Goal: Task Accomplishment & Management: Manage account settings

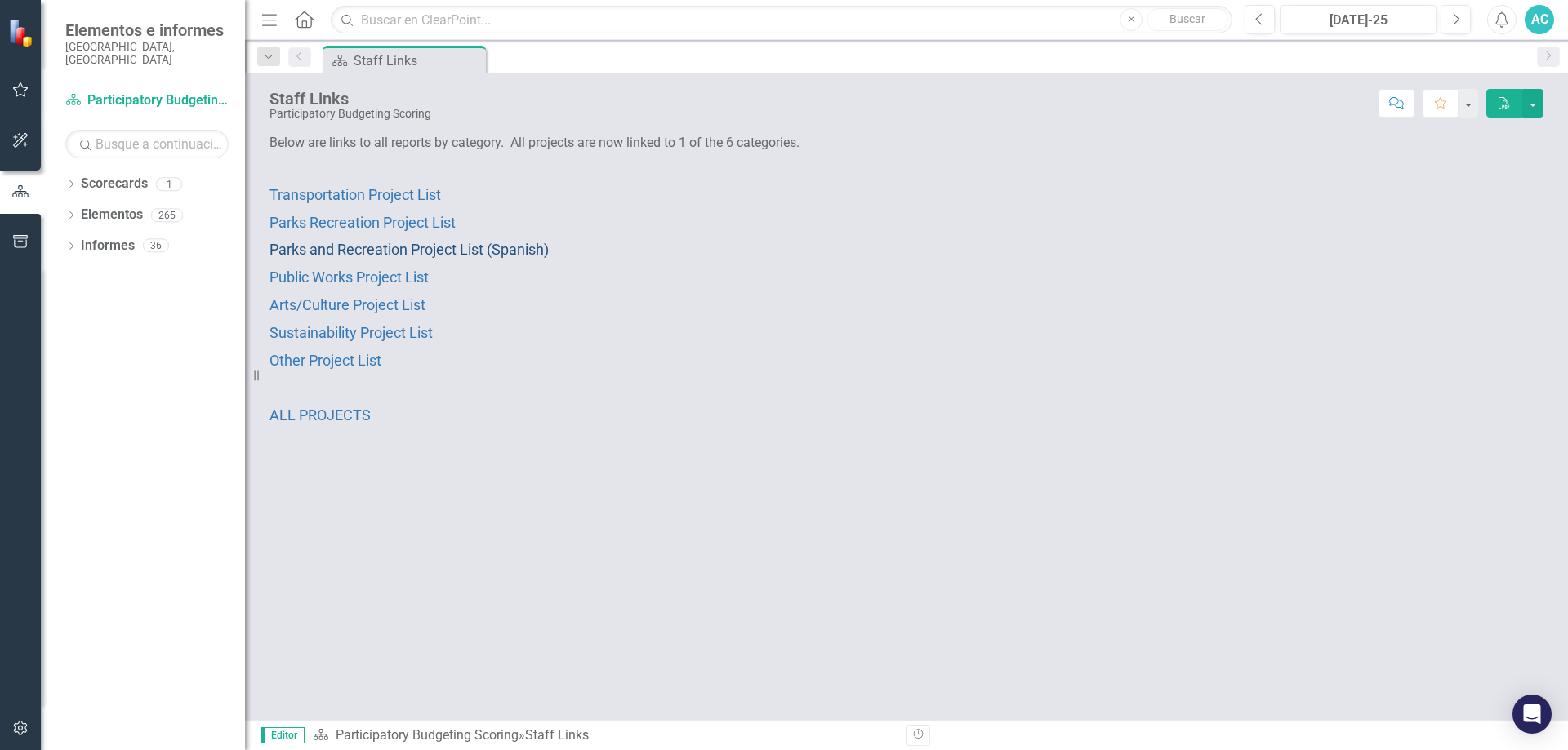
click at [426, 250] on span "Parks and Recreation Project List (Spanish)" at bounding box center [409, 249] width 279 height 17
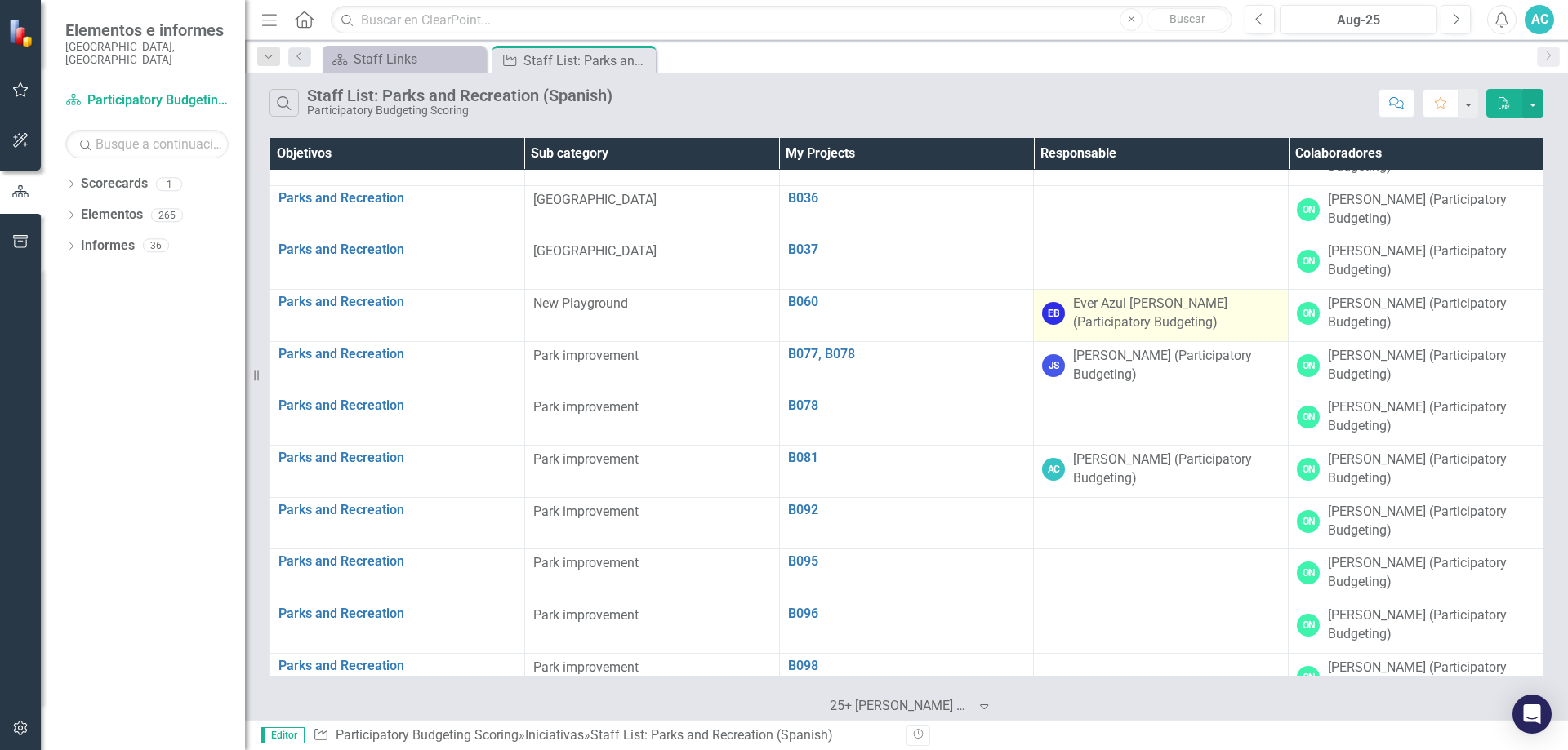
scroll to position [351, 0]
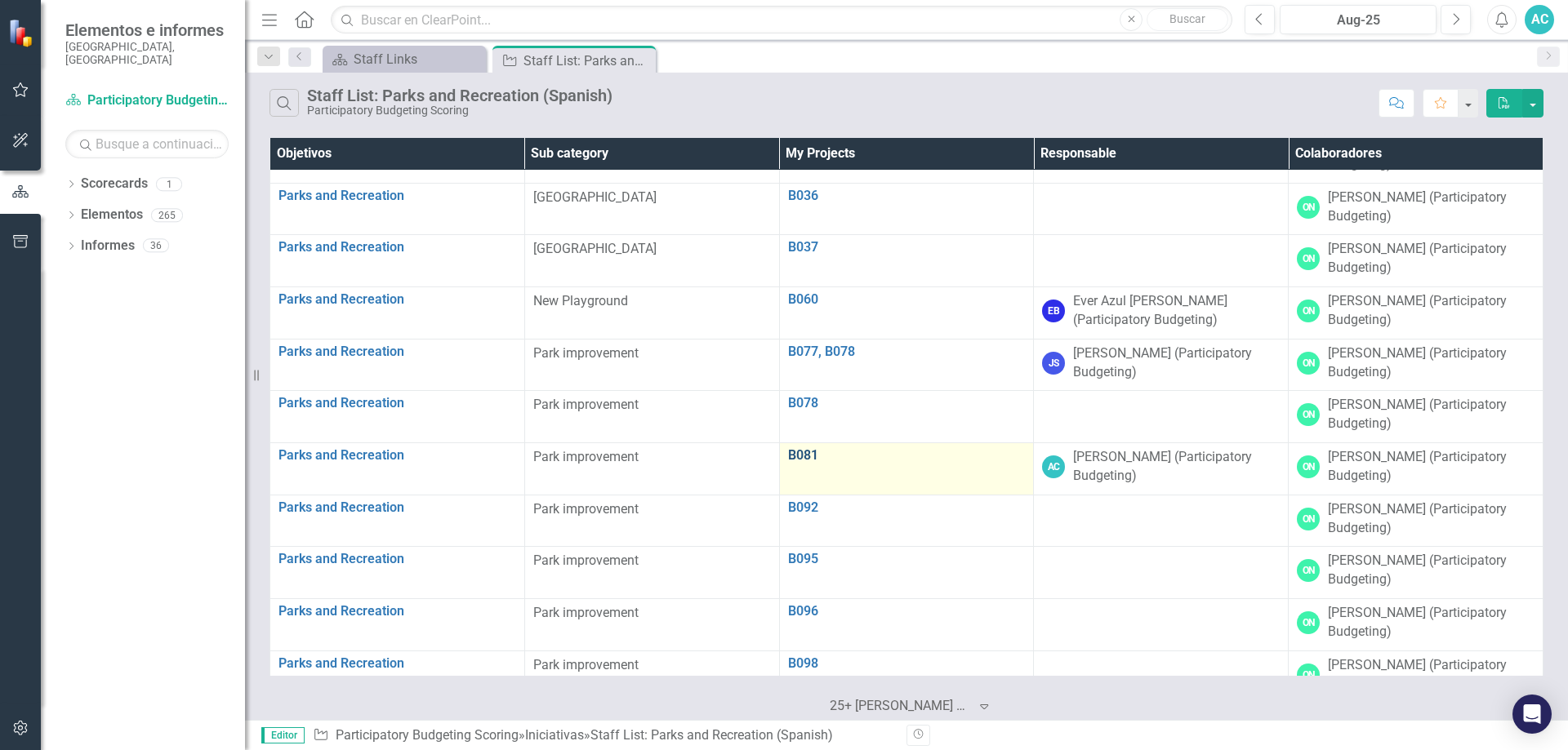
click at [815, 454] on link "B081" at bounding box center [906, 455] width 237 height 15
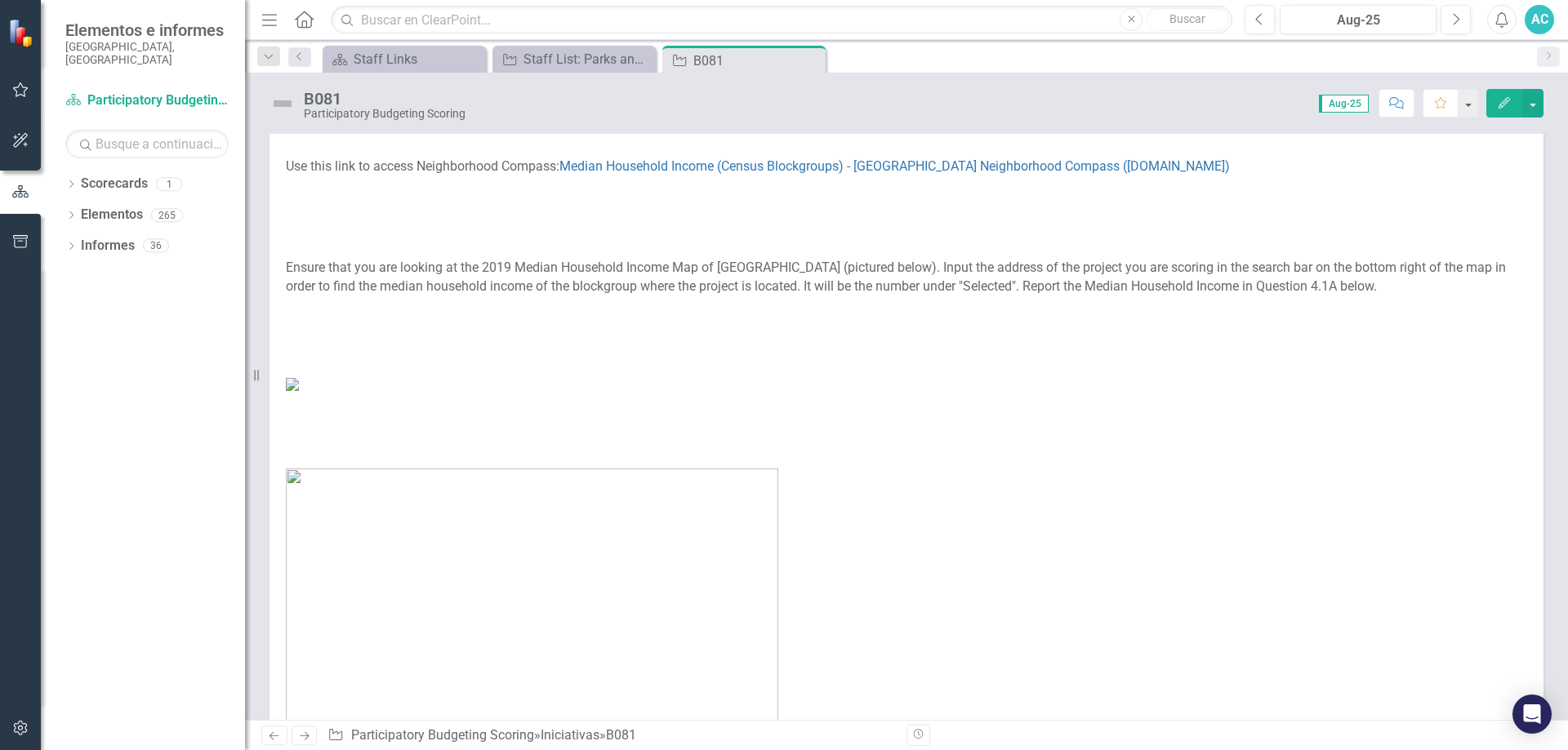
scroll to position [490, 0]
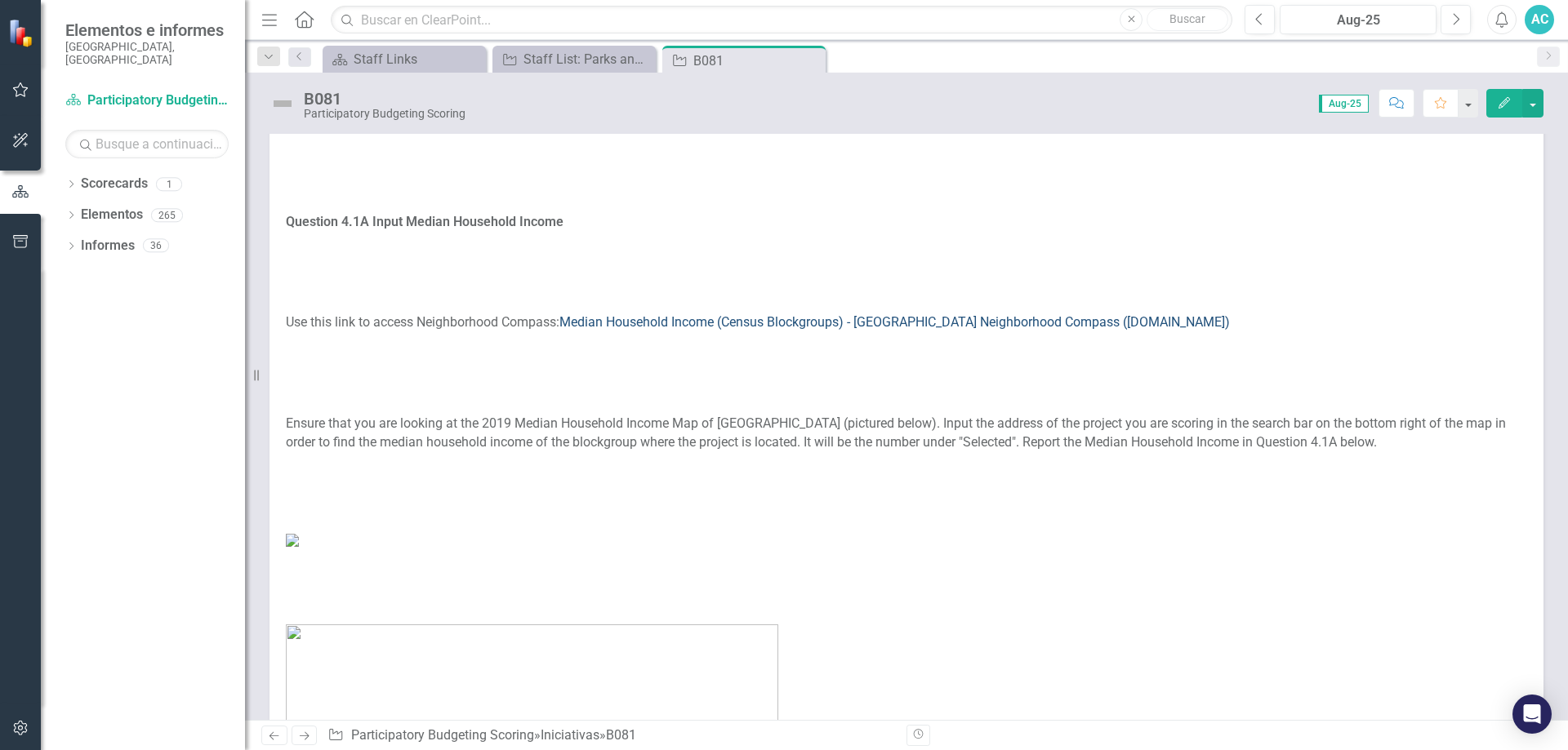
click at [984, 327] on link "Median Household Income (Census Blockgroups) - [GEOGRAPHIC_DATA] Neighborhood C…" at bounding box center [893, 322] width 670 height 16
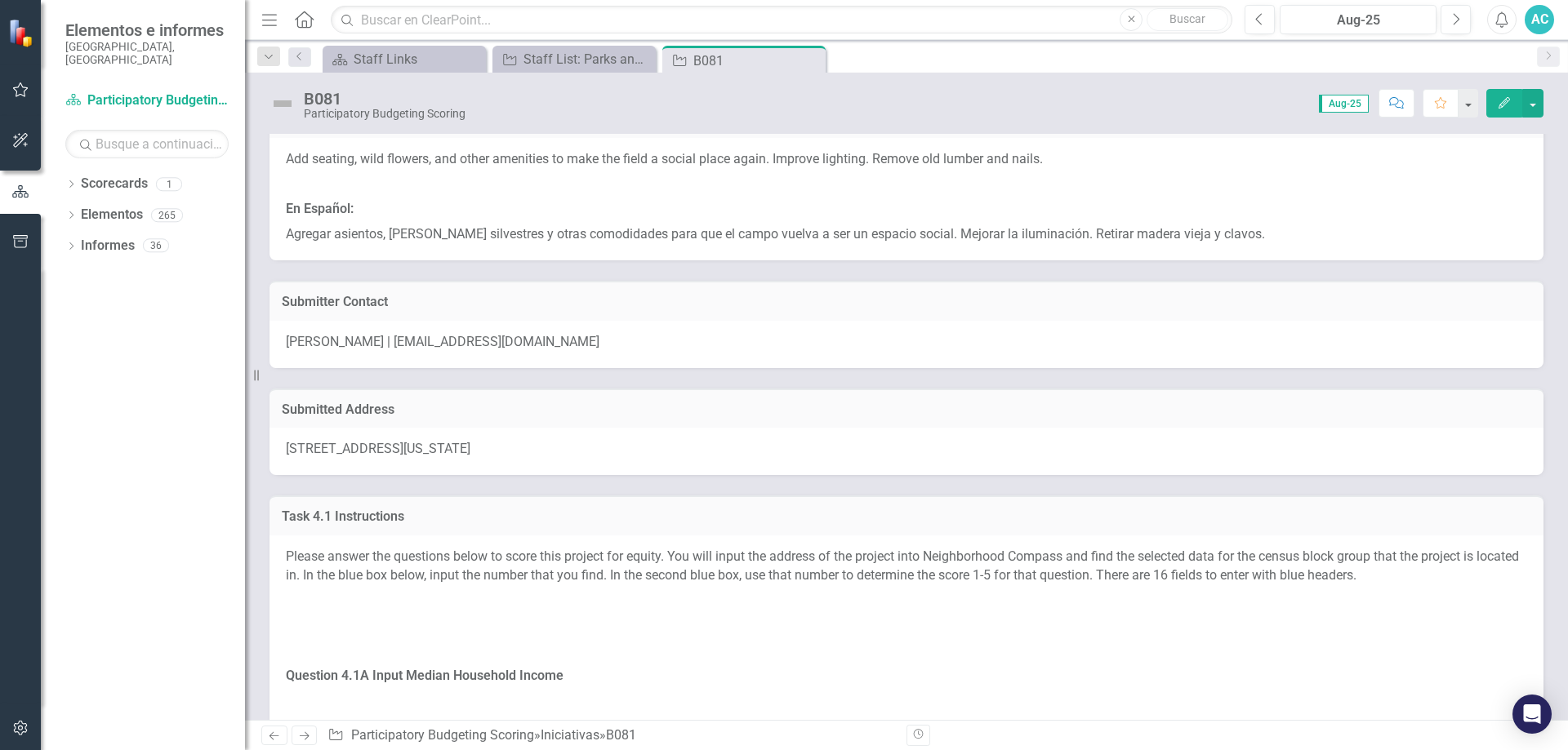
scroll to position [0, 0]
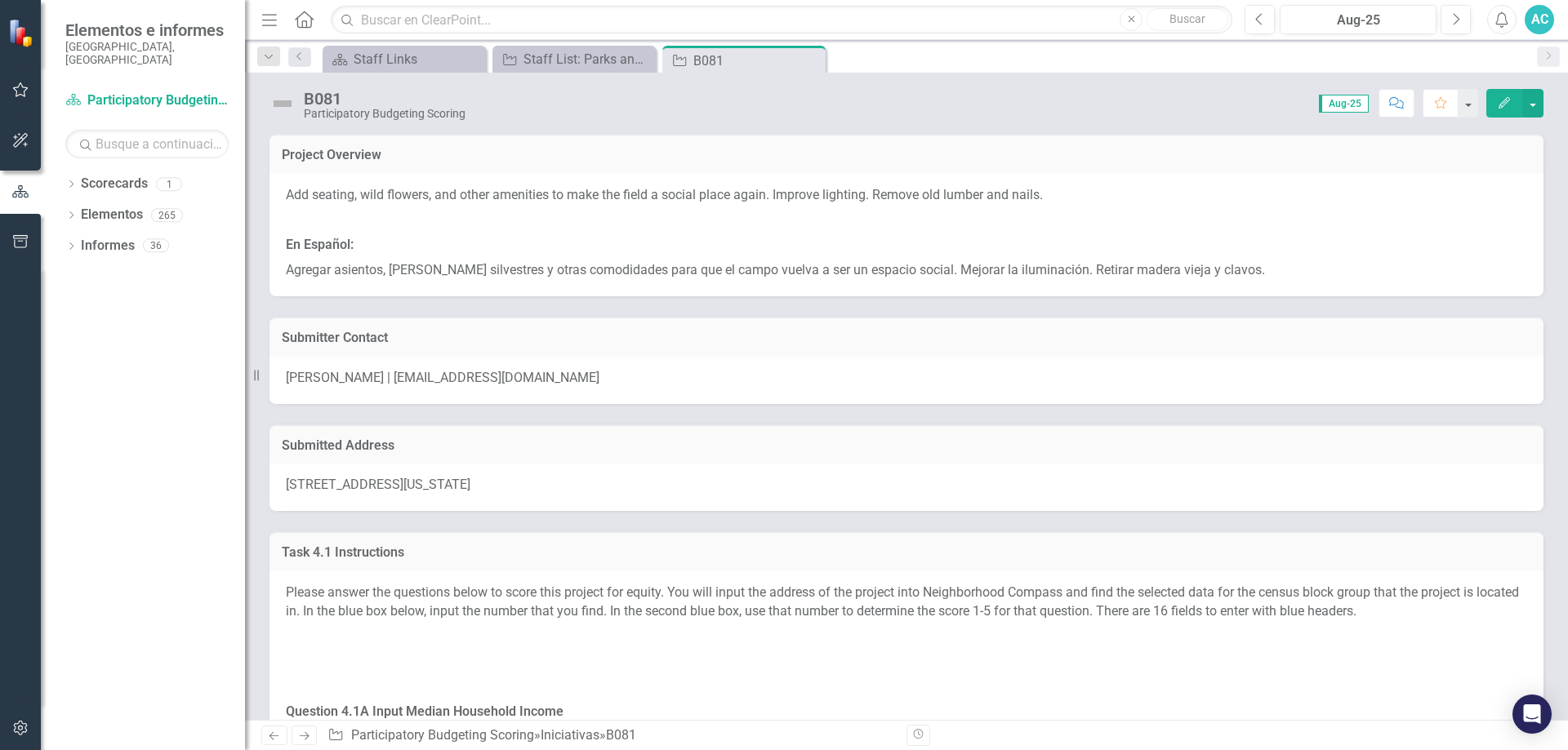
click at [372, 494] on div "[STREET_ADDRESS][US_STATE]" at bounding box center [906, 487] width 1274 height 48
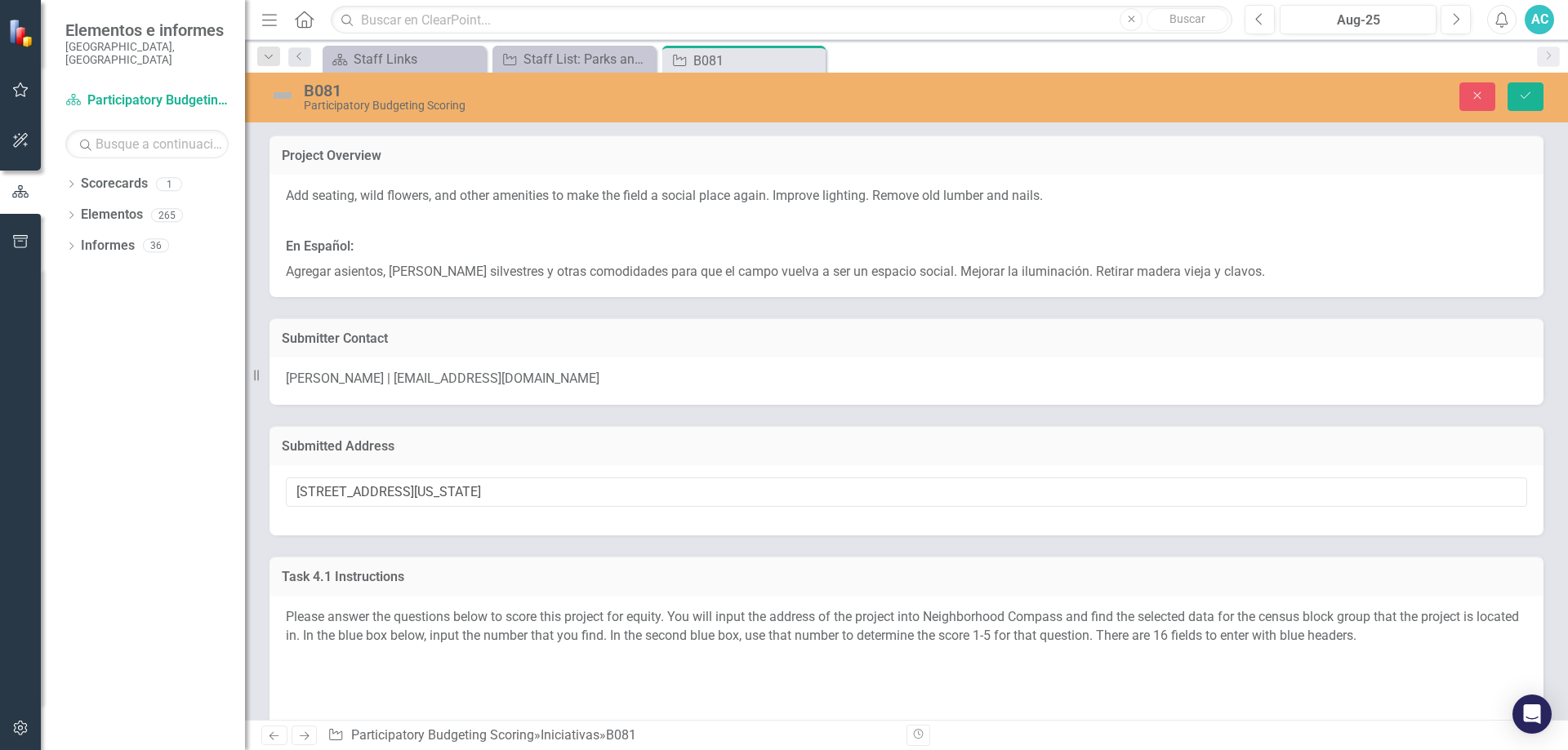
drag, startPoint x: 372, startPoint y: 494, endPoint x: 373, endPoint y: 484, distance: 10.0
click at [373, 484] on input "[STREET_ADDRESS][US_STATE]" at bounding box center [907, 492] width 1241 height 30
click at [373, 484] on input "[STREET_ADDRESS][US_STATE]" at bounding box center [907, 492] width 1241 height 30
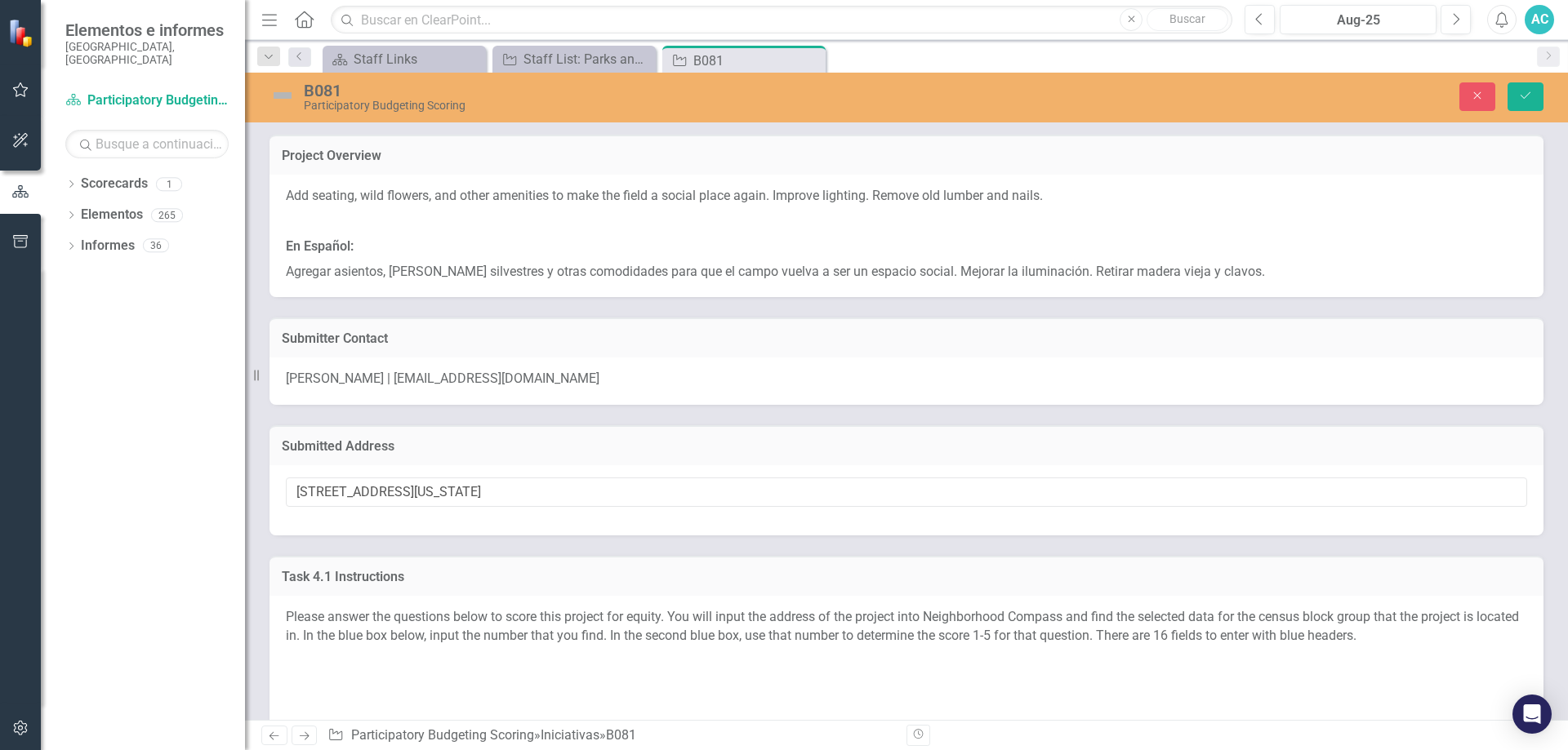
click at [373, 484] on input "[STREET_ADDRESS][US_STATE]" at bounding box center [907, 492] width 1241 height 30
click at [385, 488] on input "[STREET_ADDRESS][US_STATE]" at bounding box center [907, 492] width 1241 height 30
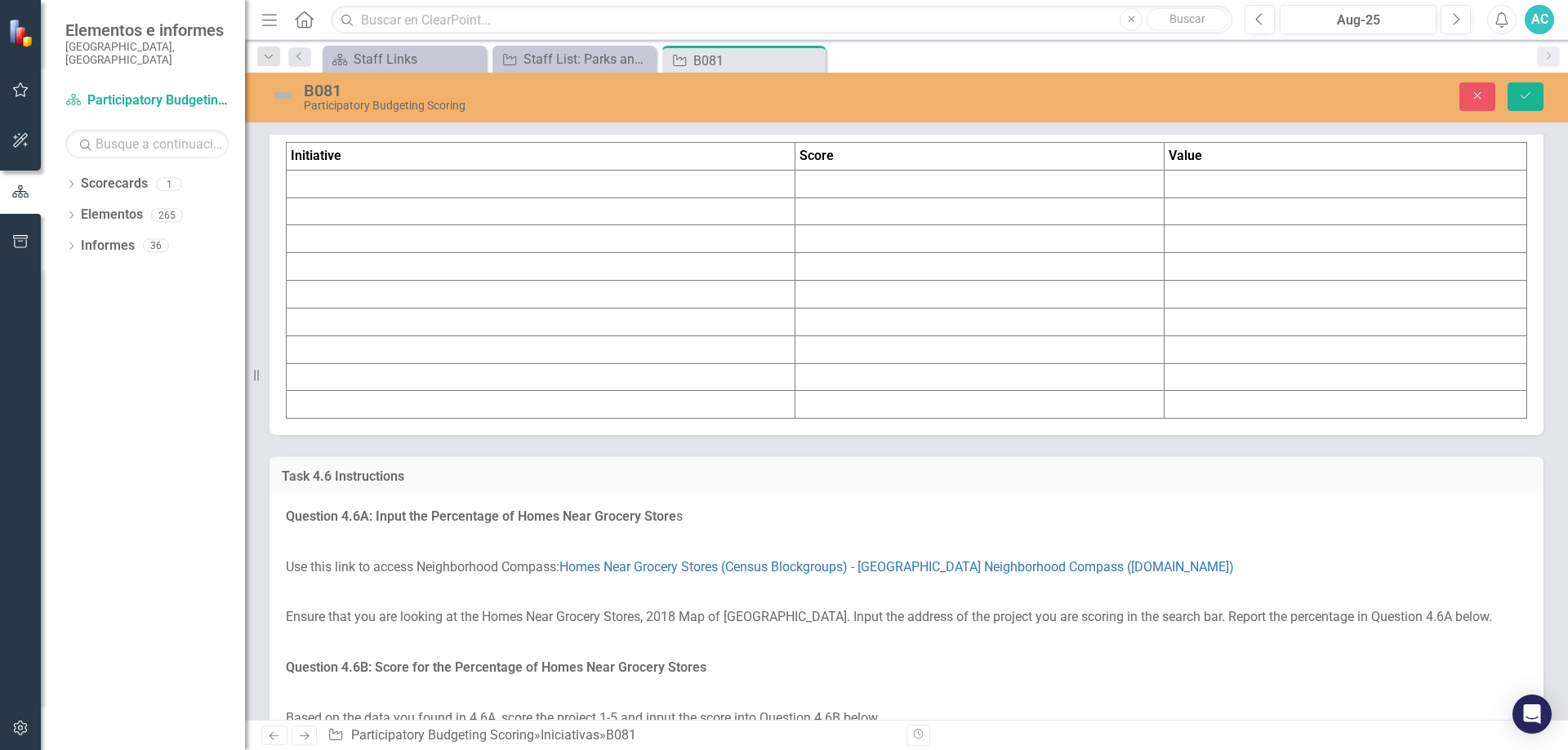
scroll to position [6242, 0]
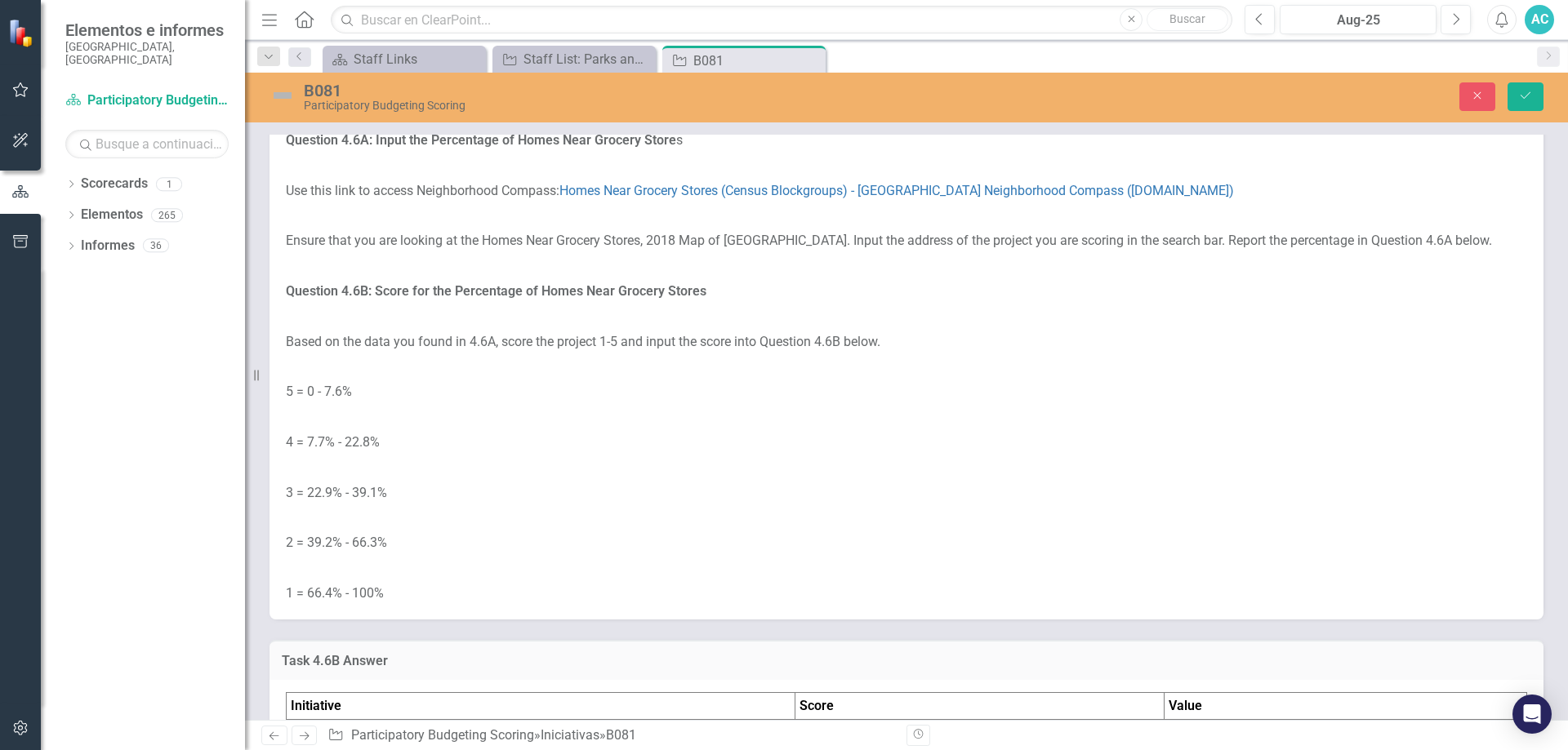
type textarea "<table border="1"> <colgroup> <col> <col> <col> </colgroup> <tbody> <tr> <td><s…"
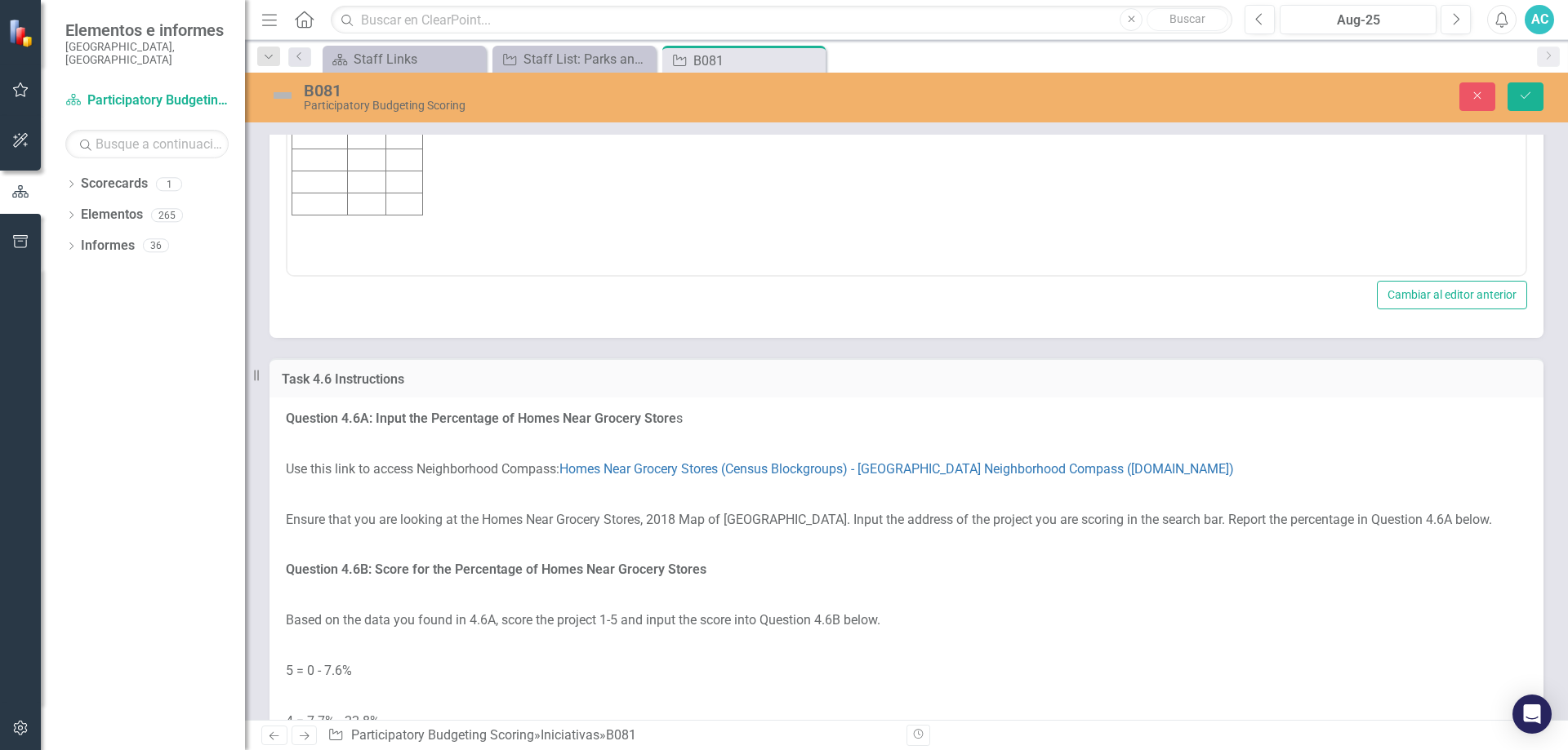
scroll to position [0, 0]
click at [333, 29] on td "Rich Text Area. Press ALT-0 for help." at bounding box center [320, 27] width 56 height 22
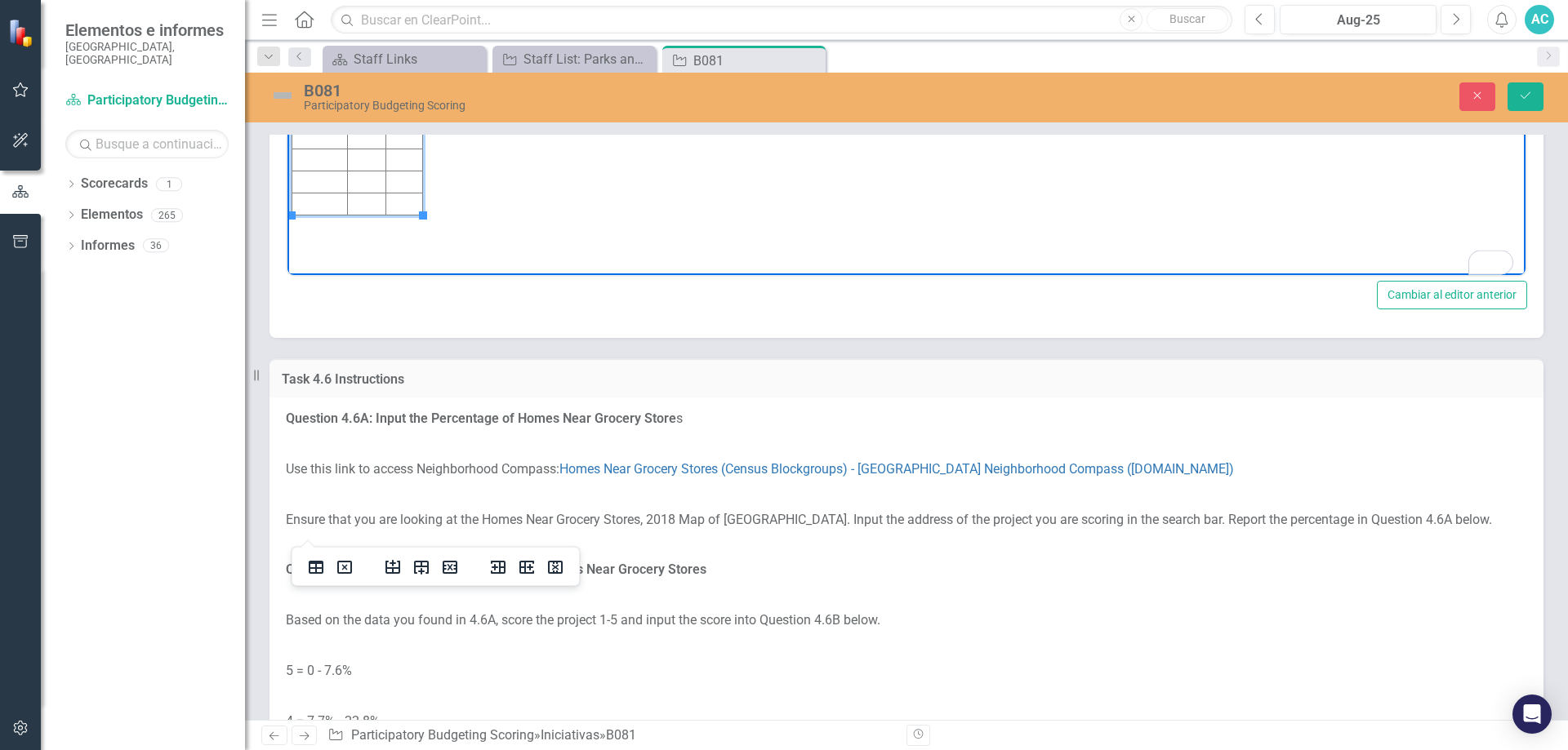
click at [366, 32] on td "To enrich screen reader interactions, please activate Accessibility in Grammarl…" at bounding box center [366, 27] width 38 height 22
click at [403, 27] on td "To enrich screen reader interactions, please activate Accessibility in Grammarl…" at bounding box center [405, 27] width 37 height 22
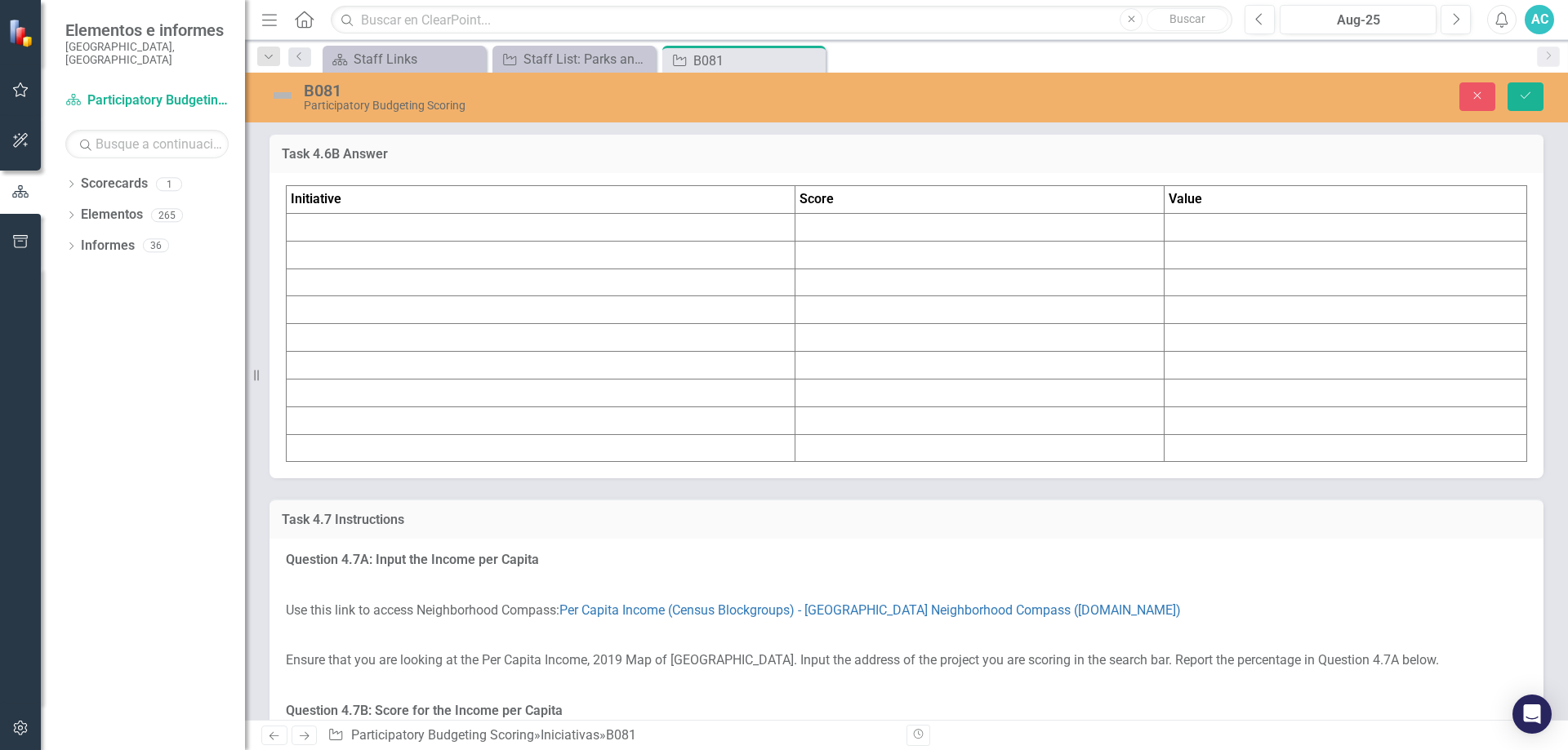
scroll to position [7025, 0]
click at [338, 243] on td at bounding box center [541, 228] width 509 height 27
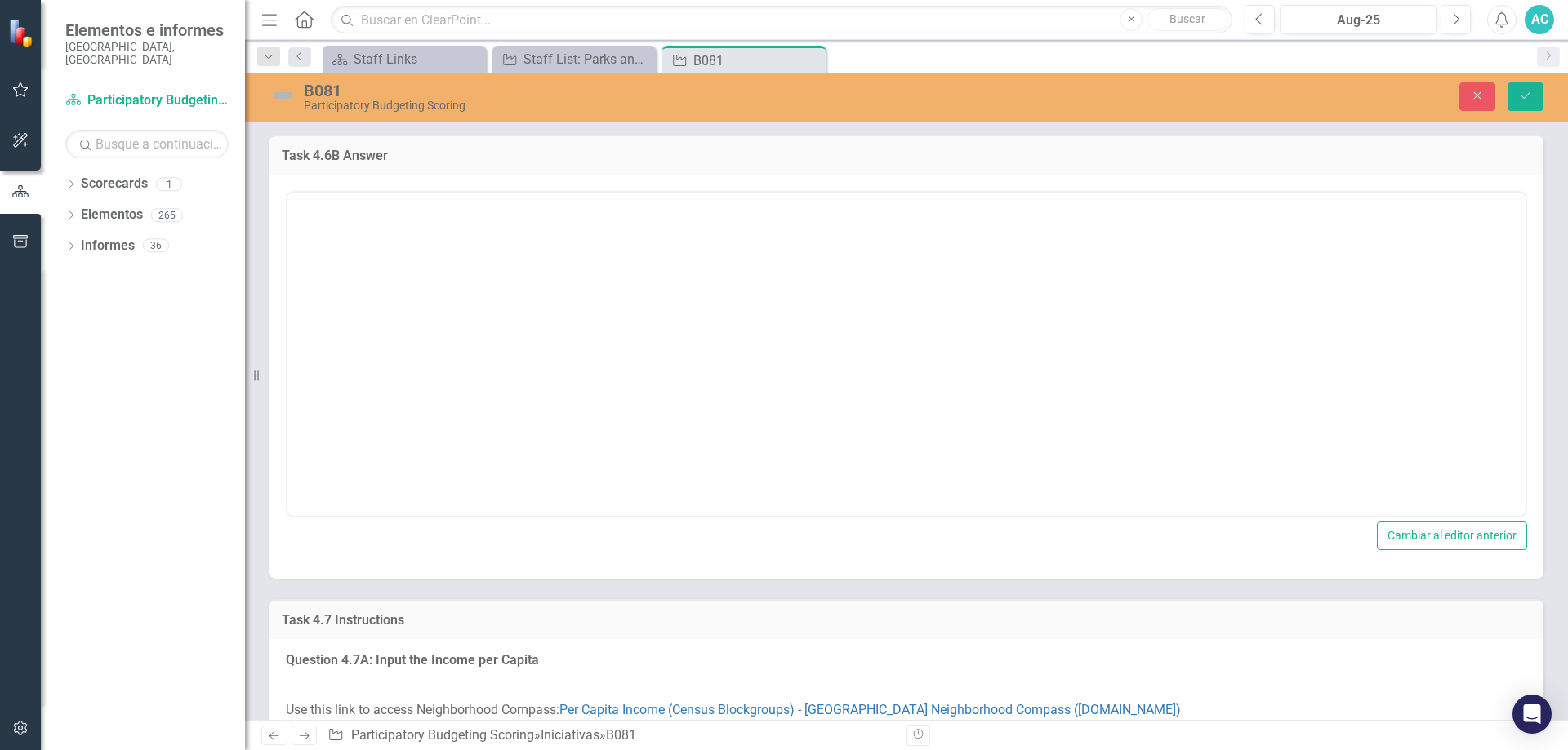
scroll to position [0, 0]
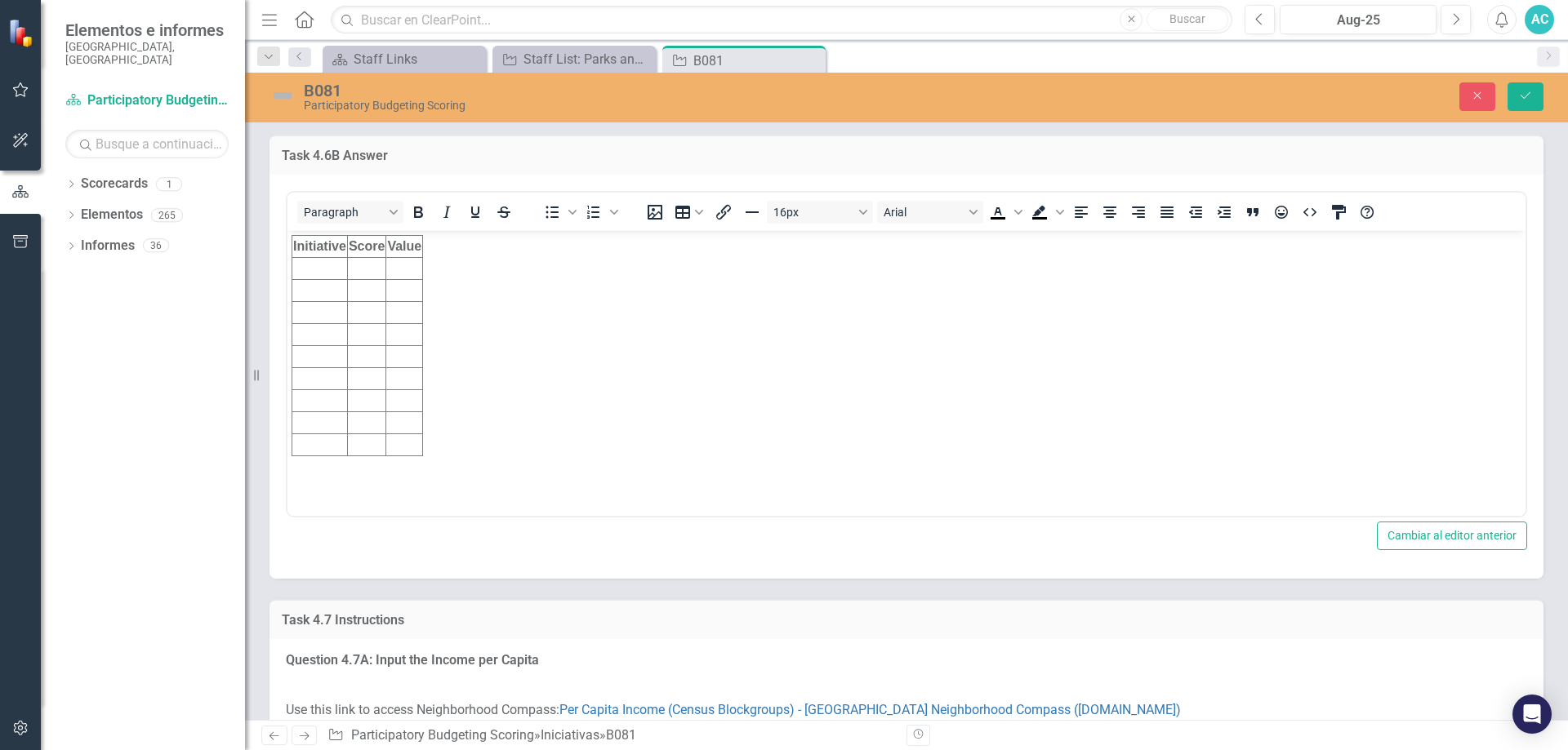
click at [320, 274] on td "Rich Text Area. Press ALT-0 for help." at bounding box center [320, 268] width 56 height 22
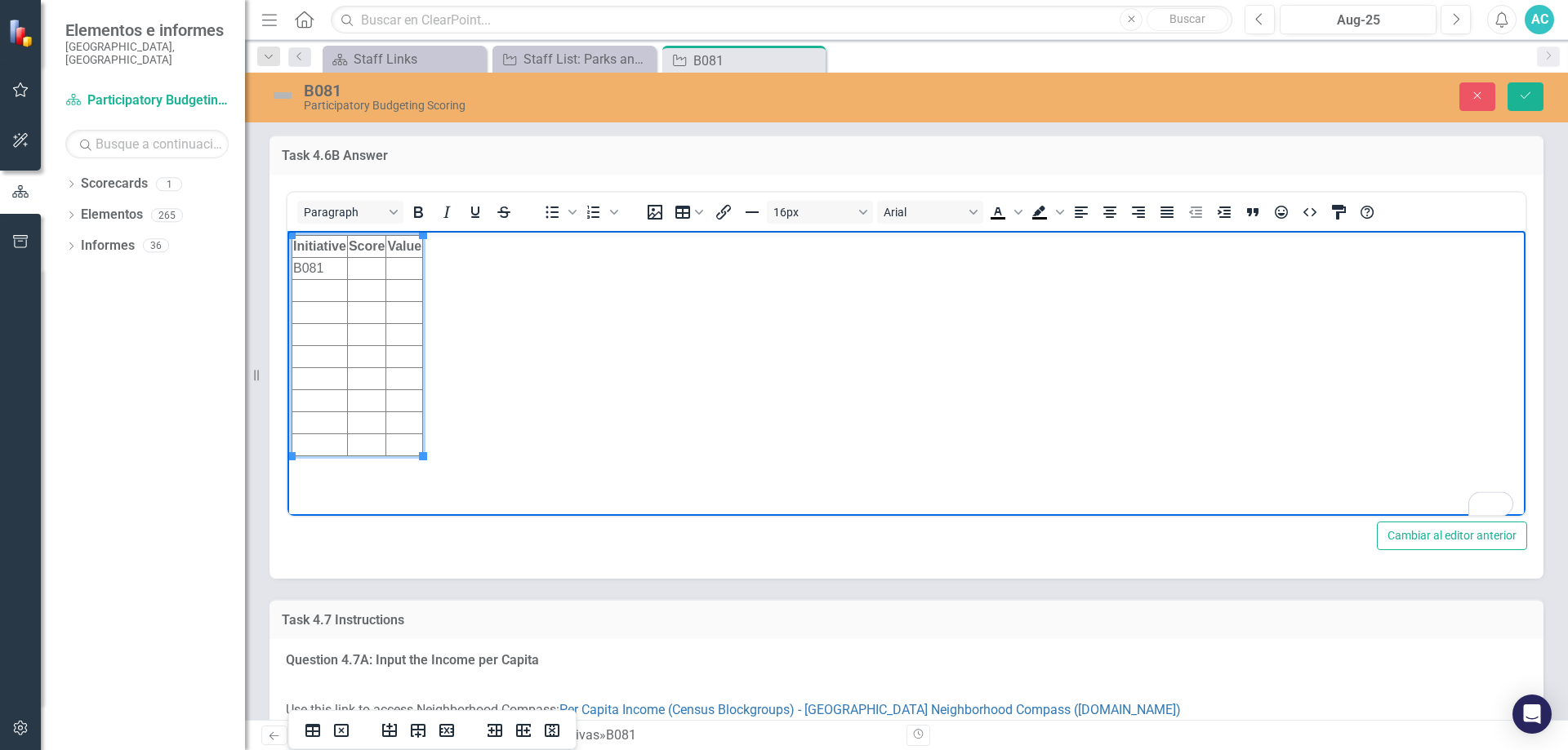
click at [363, 267] on td "To enrich screen reader interactions, please activate Accessibility in Grammarl…" at bounding box center [366, 268] width 38 height 22
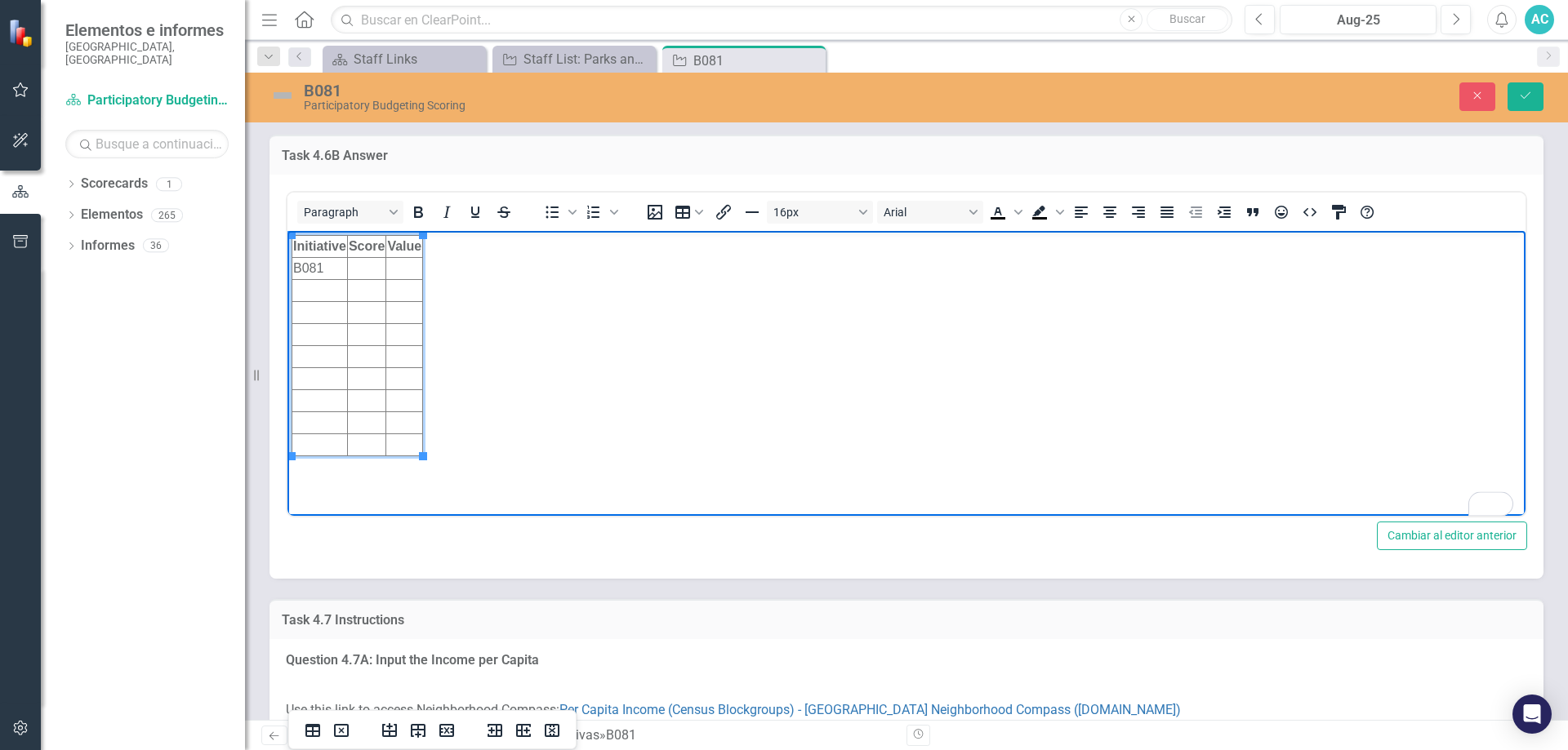
click at [404, 266] on td "To enrich screen reader interactions, please activate Accessibility in Grammarl…" at bounding box center [404, 268] width 37 height 22
click at [371, 267] on td "To enrich screen reader interactions, please activate Accessibility in Grammarl…" at bounding box center [366, 268] width 38 height 22
click at [434, 266] on body "Initiative Score Value B081 4" at bounding box center [907, 353] width 1238 height 244
click at [412, 266] on td "To enrich screen reader interactions, please activate Accessibility in Grammarl…" at bounding box center [404, 268] width 37 height 22
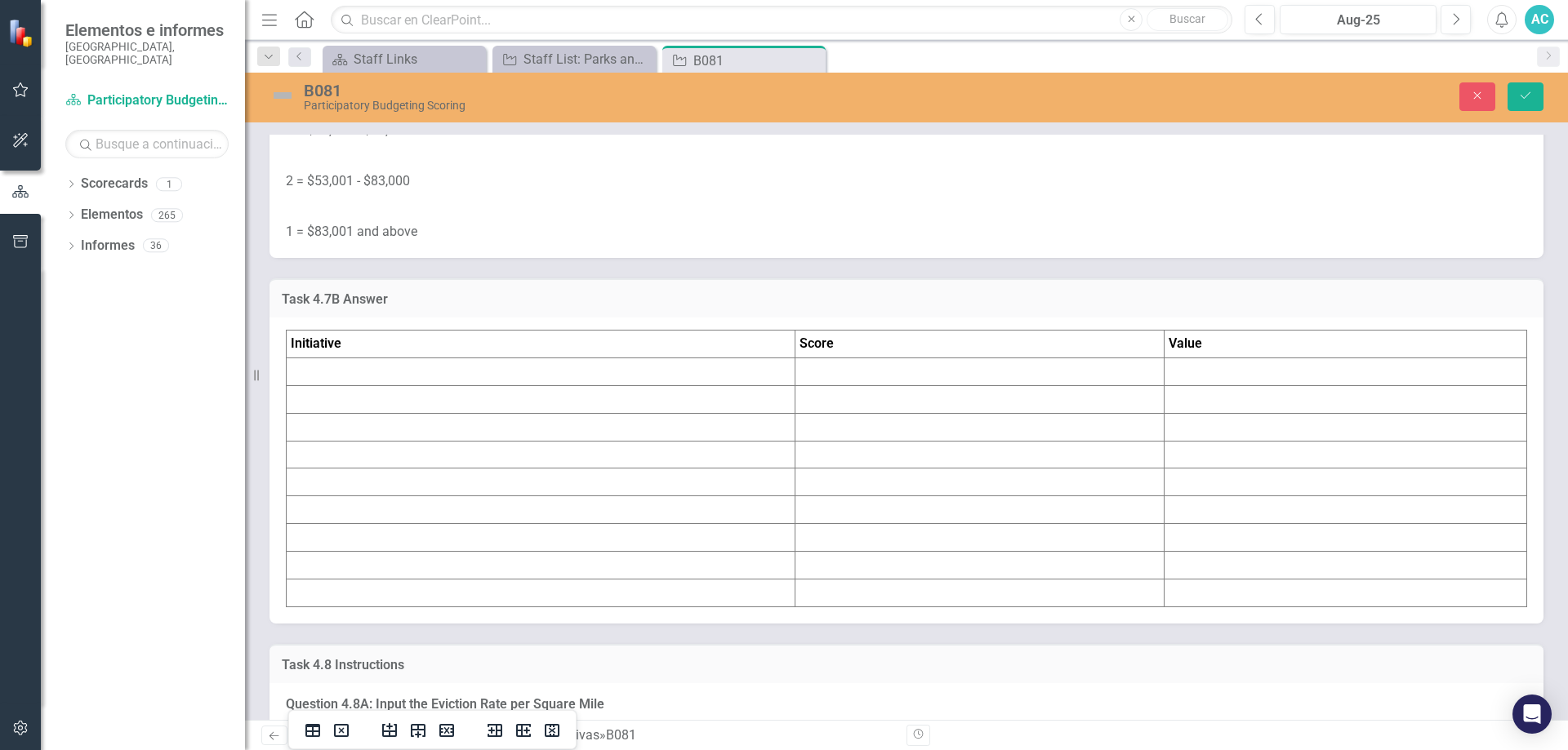
scroll to position [7809, 0]
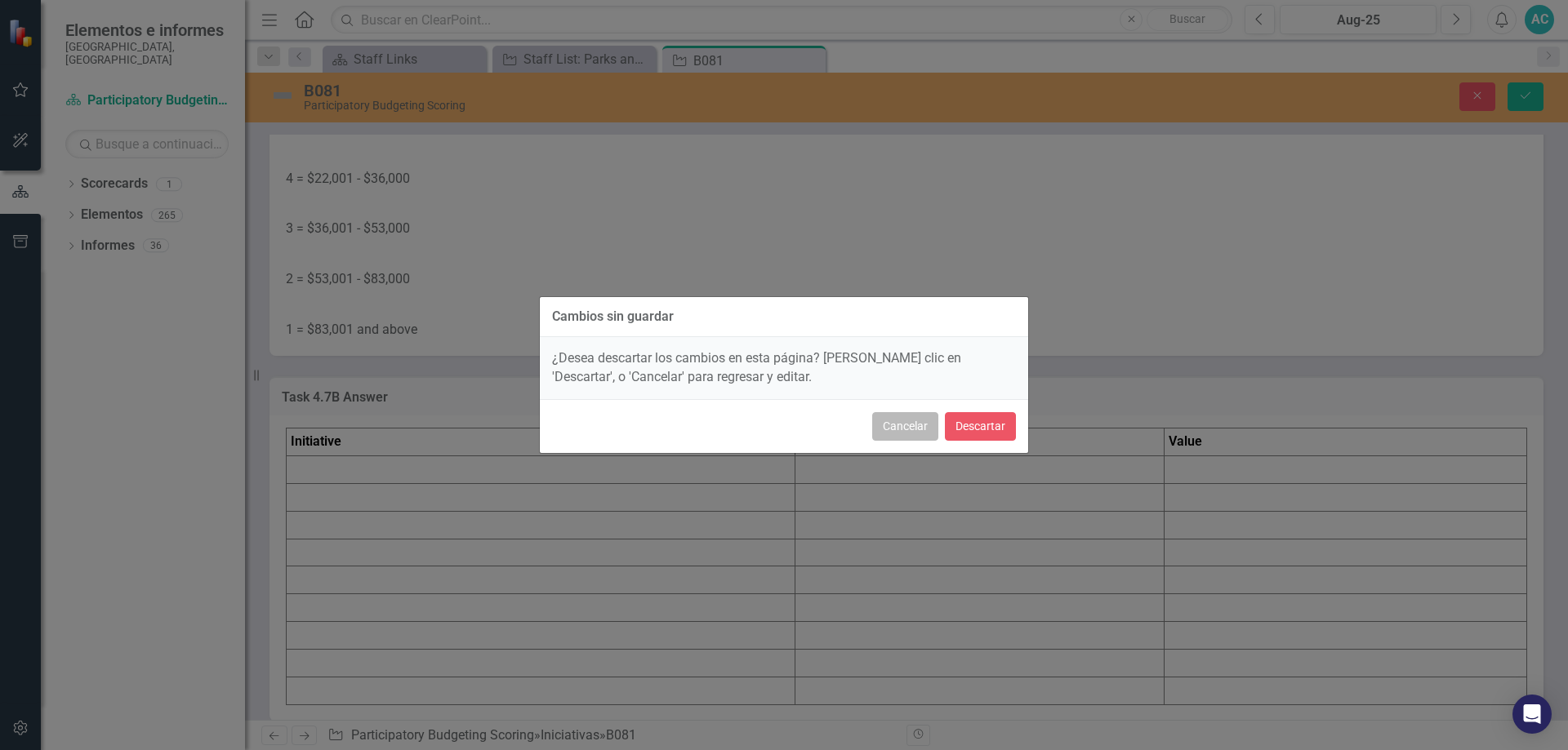
click at [888, 424] on button "Cancelar" at bounding box center [905, 426] width 66 height 28
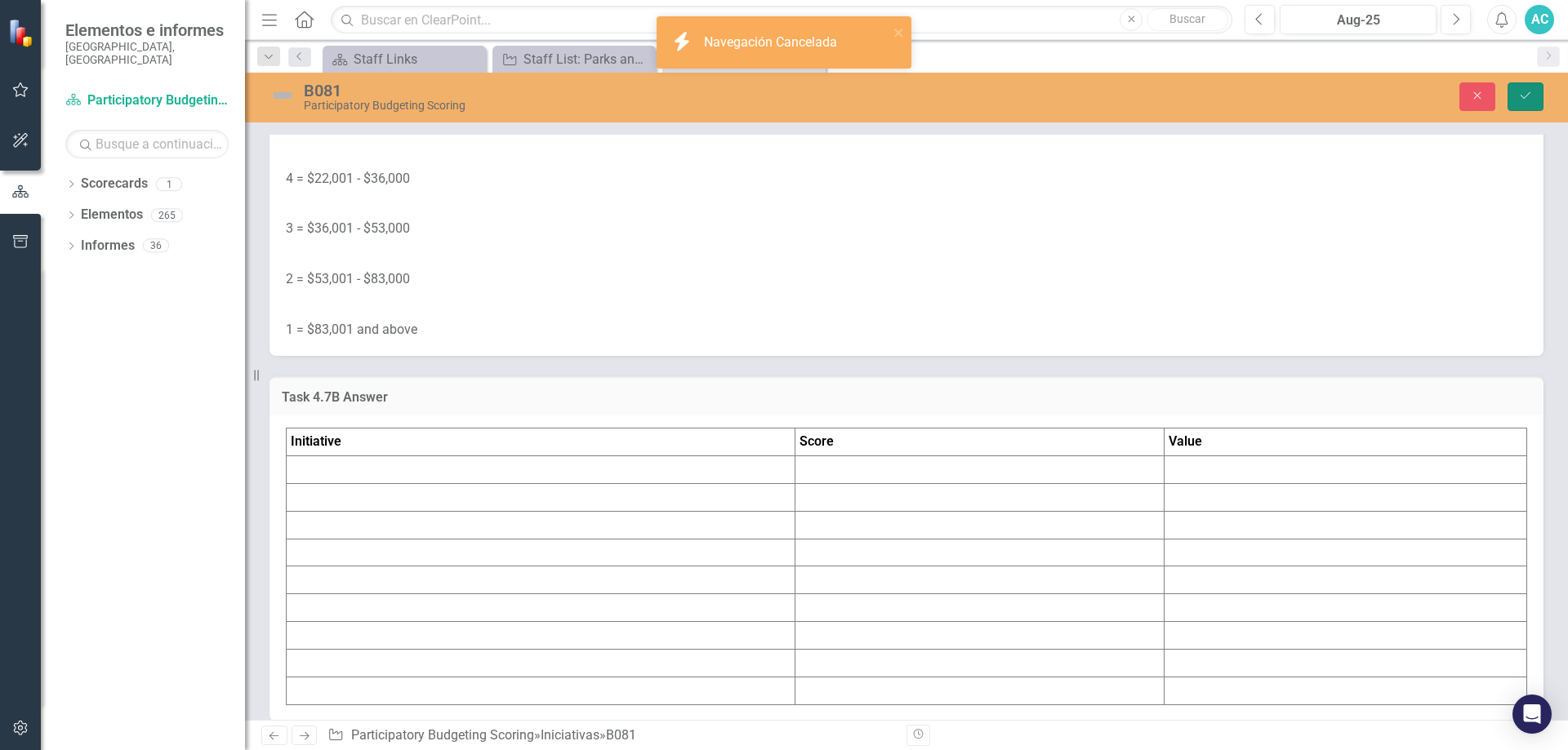
click at [1517, 104] on button "Guardar" at bounding box center [1525, 96] width 36 height 28
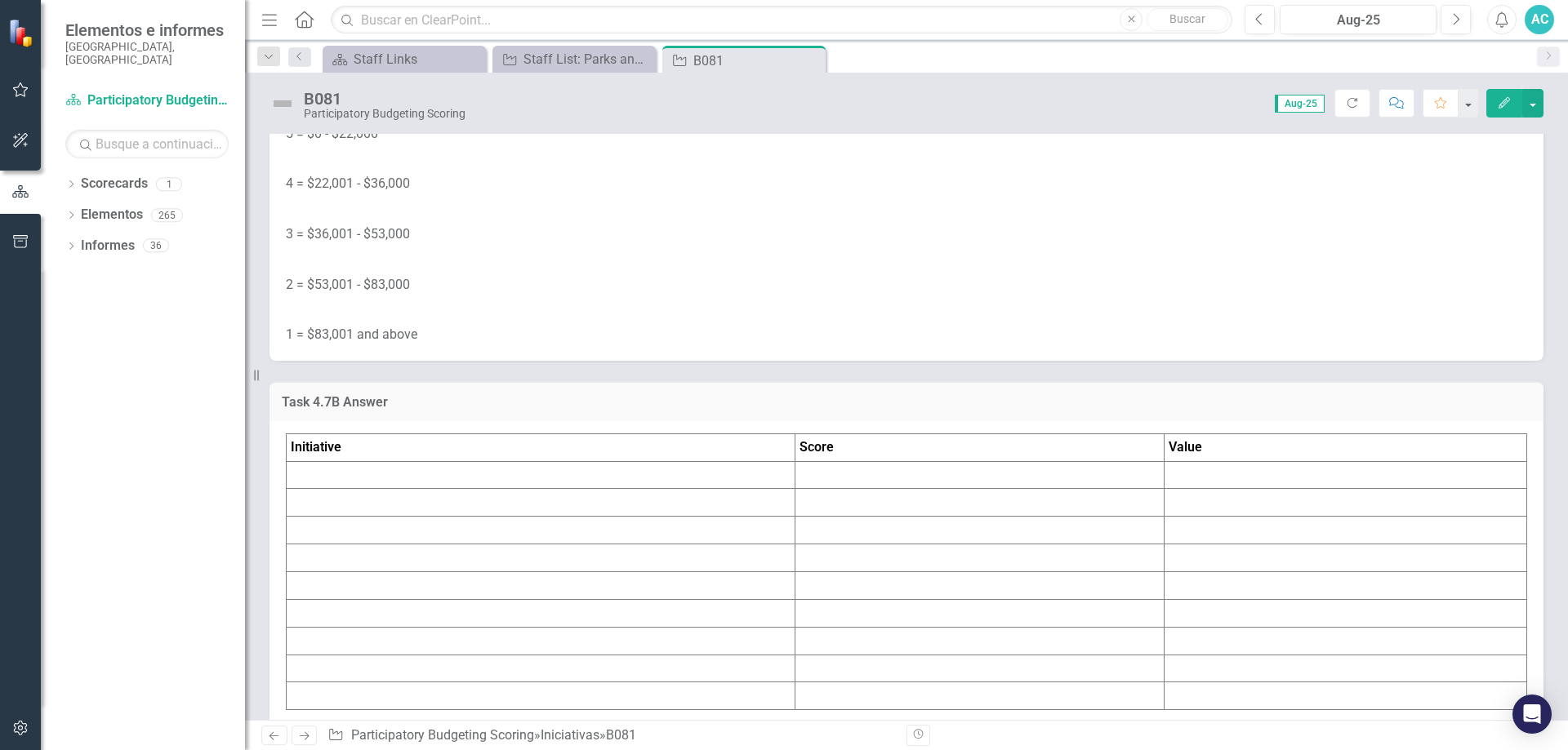
scroll to position [7534, 0]
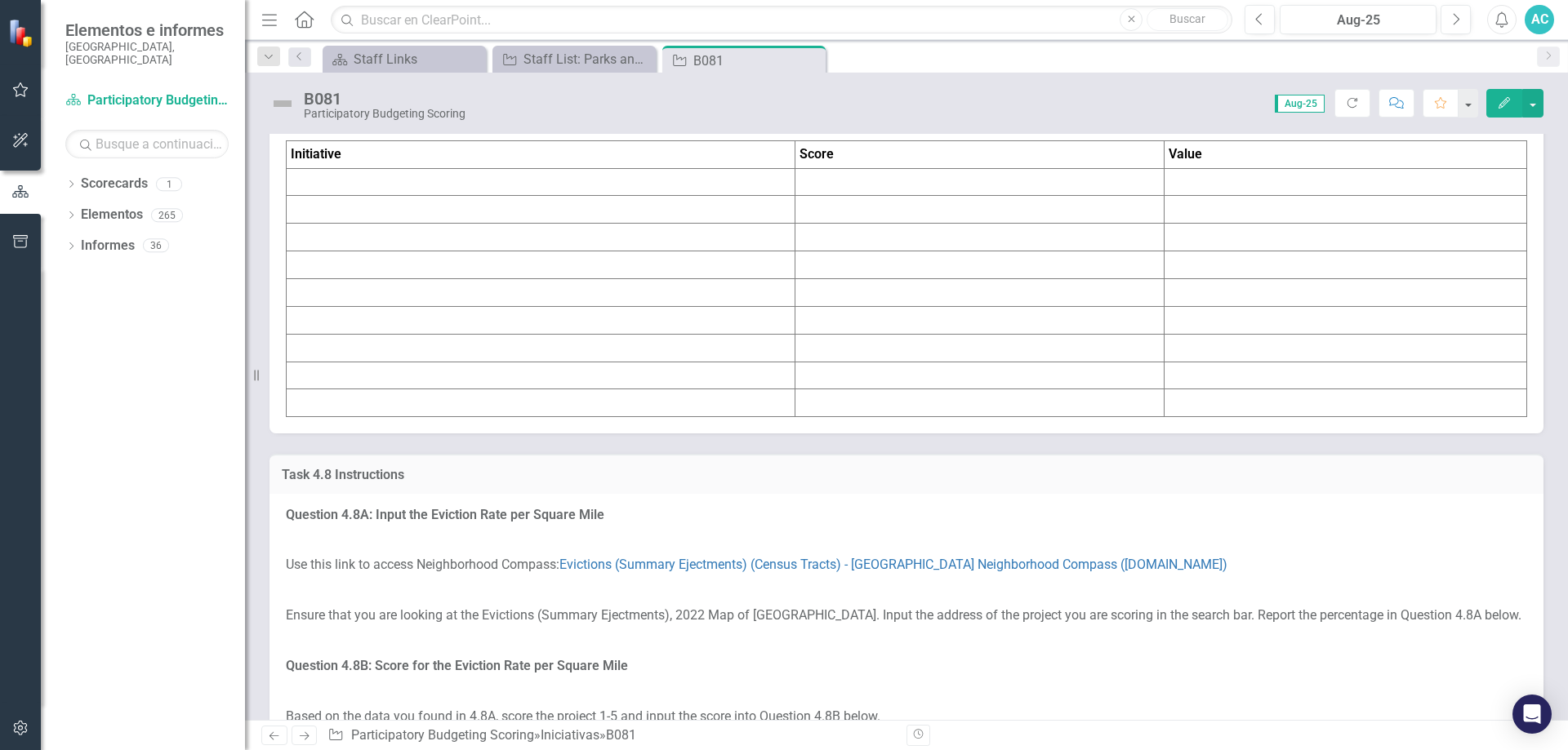
scroll to position [7926, 0]
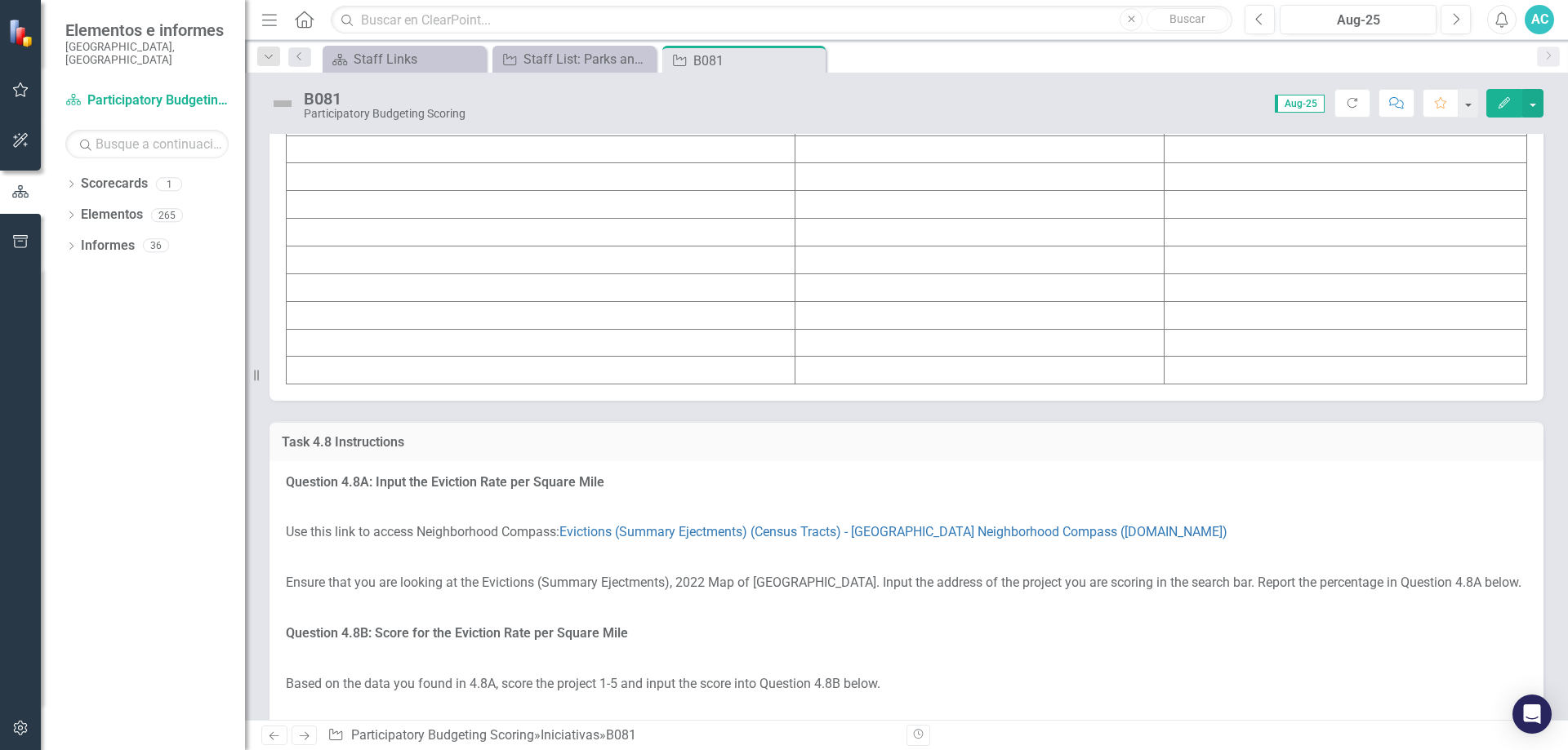
click at [329, 163] on td at bounding box center [541, 149] width 509 height 27
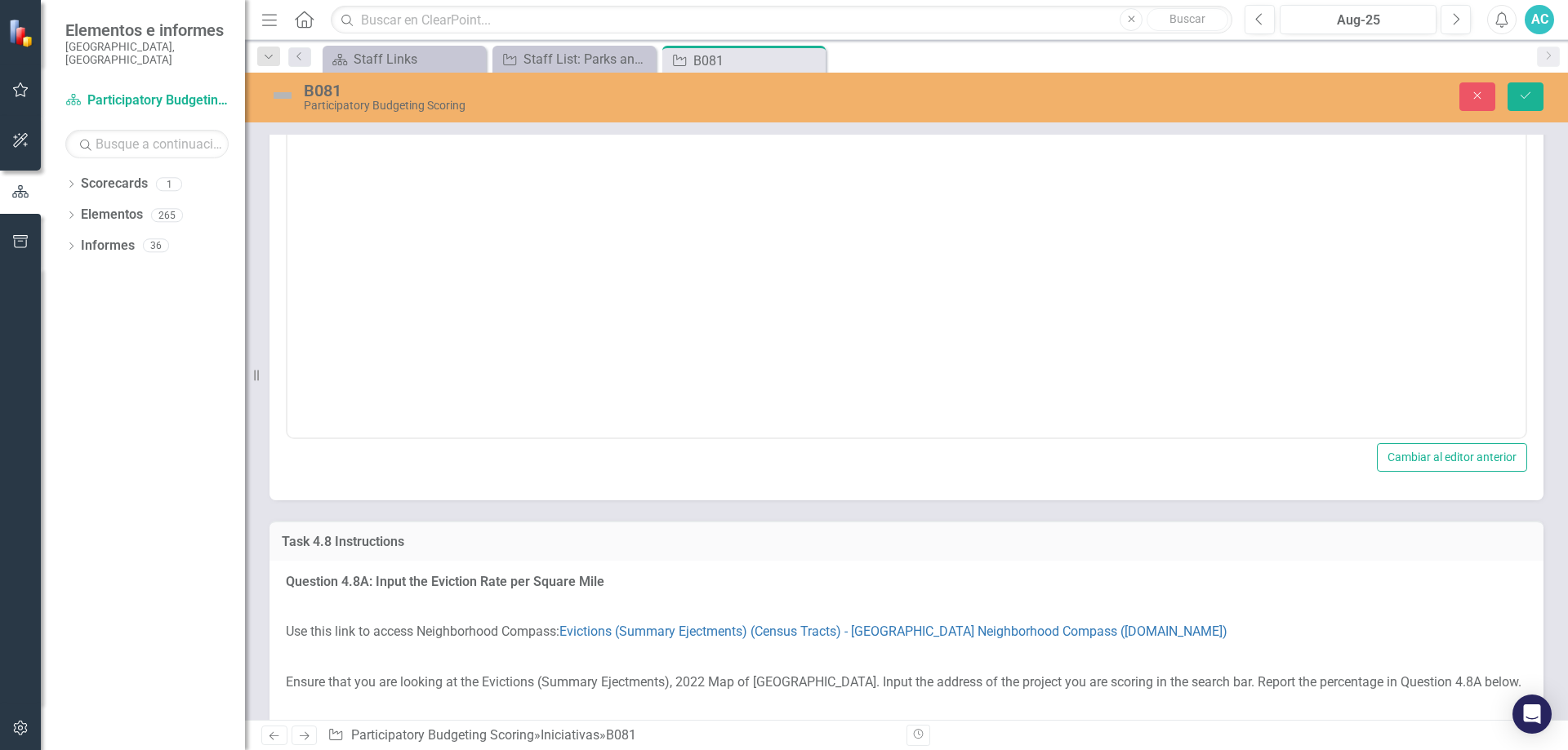
scroll to position [0, 0]
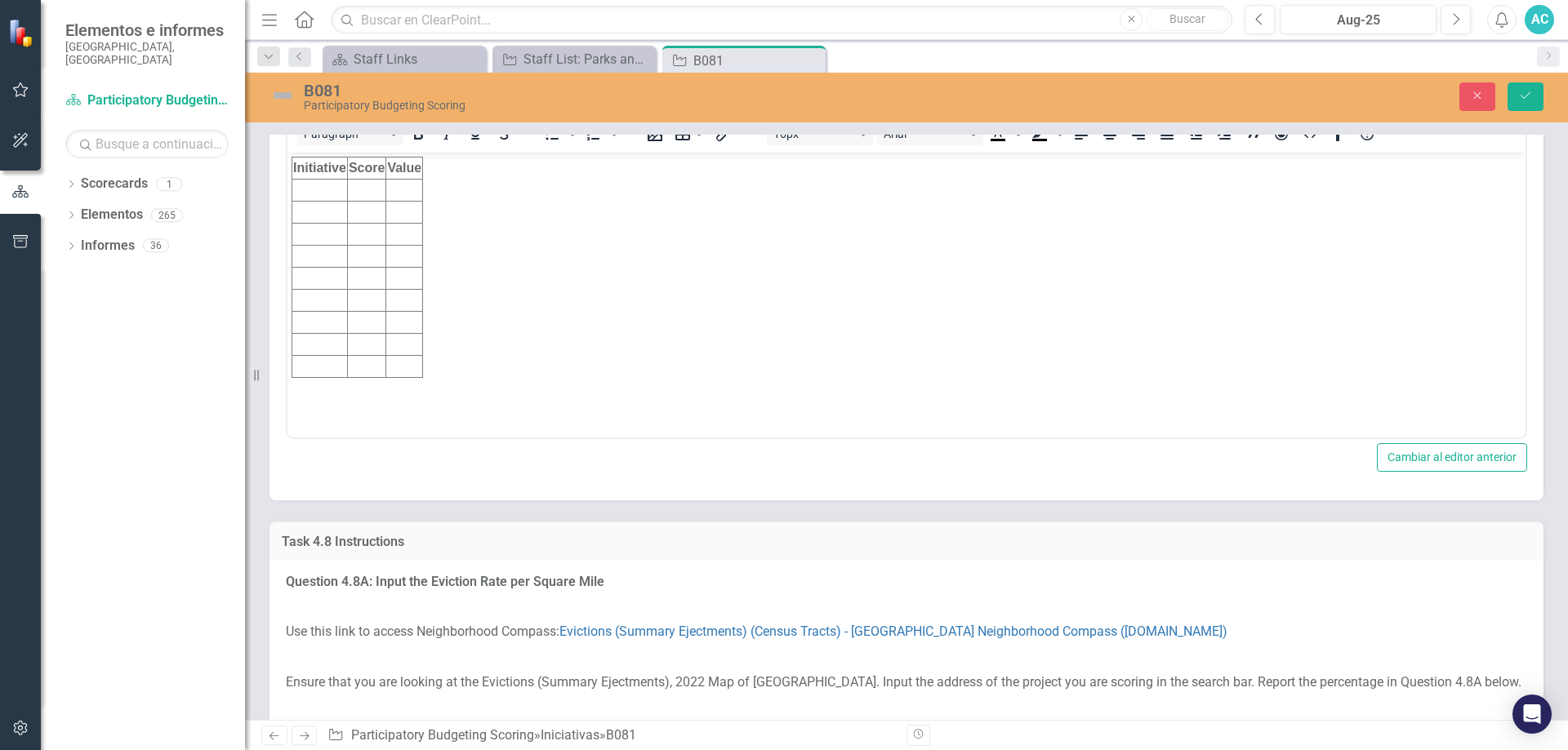
click at [321, 186] on td "Rich Text Area. Press ALT-0 for help." at bounding box center [320, 190] width 56 height 22
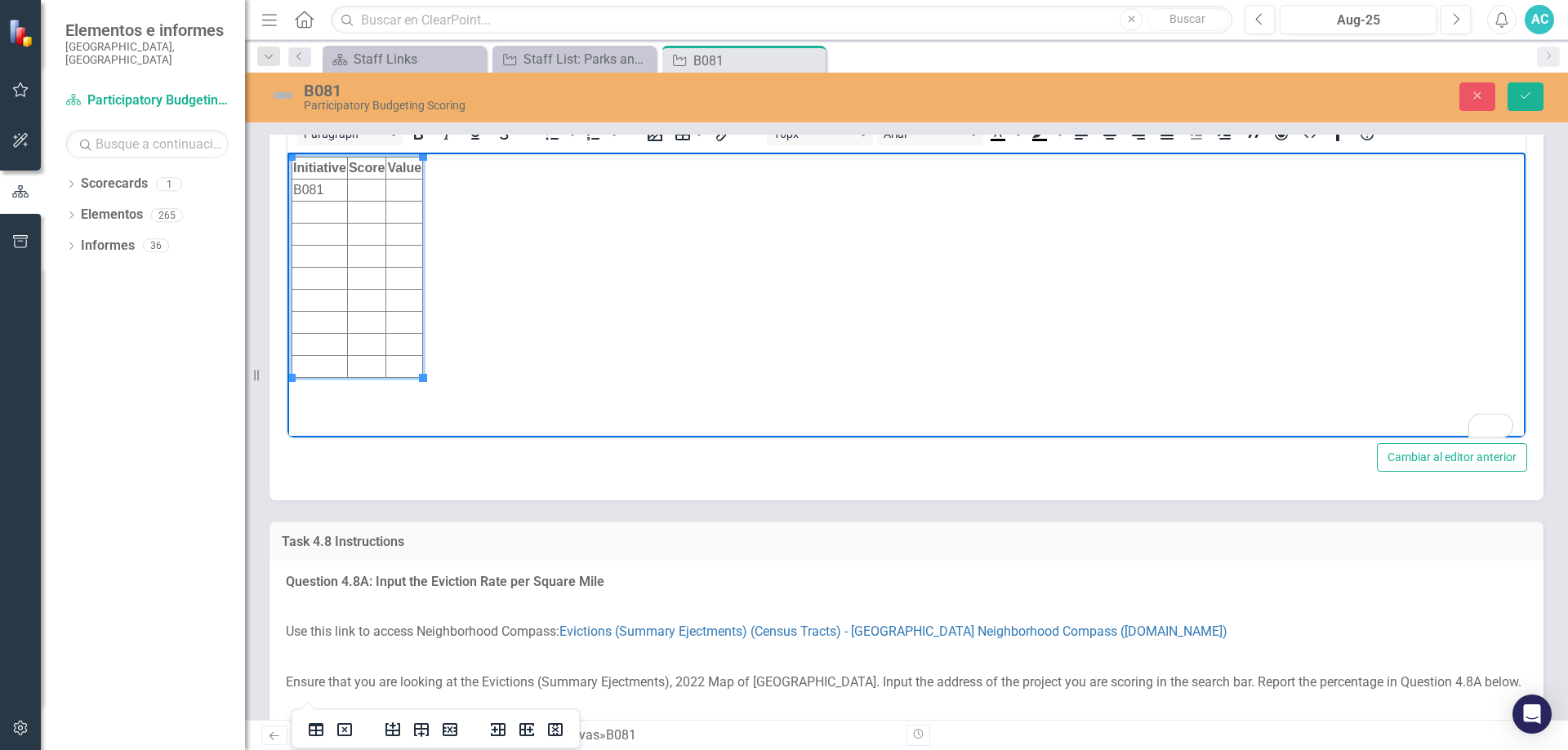
click at [364, 185] on td "To enrich screen reader interactions, please activate Accessibility in Grammarl…" at bounding box center [366, 190] width 38 height 22
click at [416, 185] on td "To enrich screen reader interactions, please activate Accessibility in Grammarl…" at bounding box center [404, 190] width 37 height 22
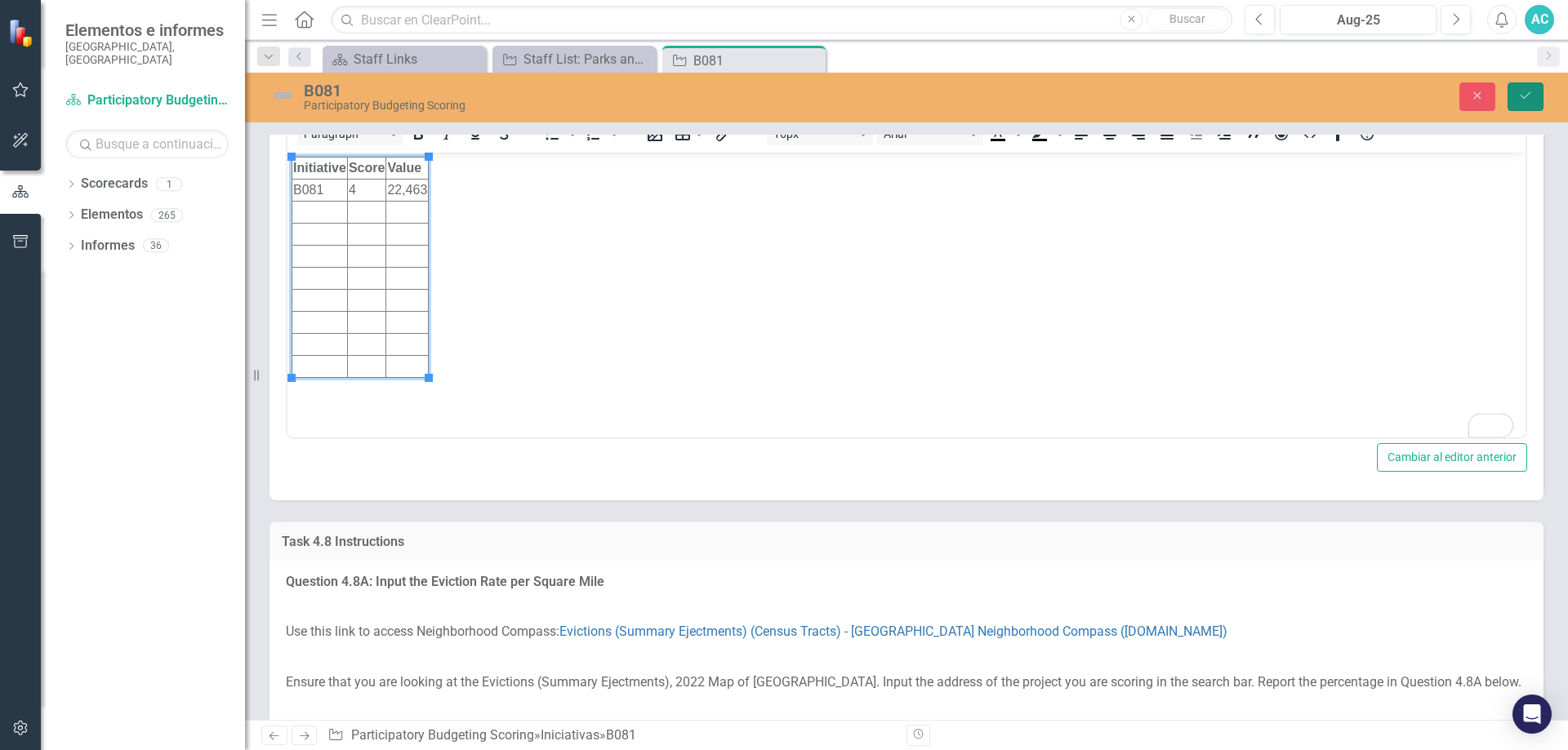
click at [1531, 88] on button "Guardar" at bounding box center [1525, 96] width 36 height 28
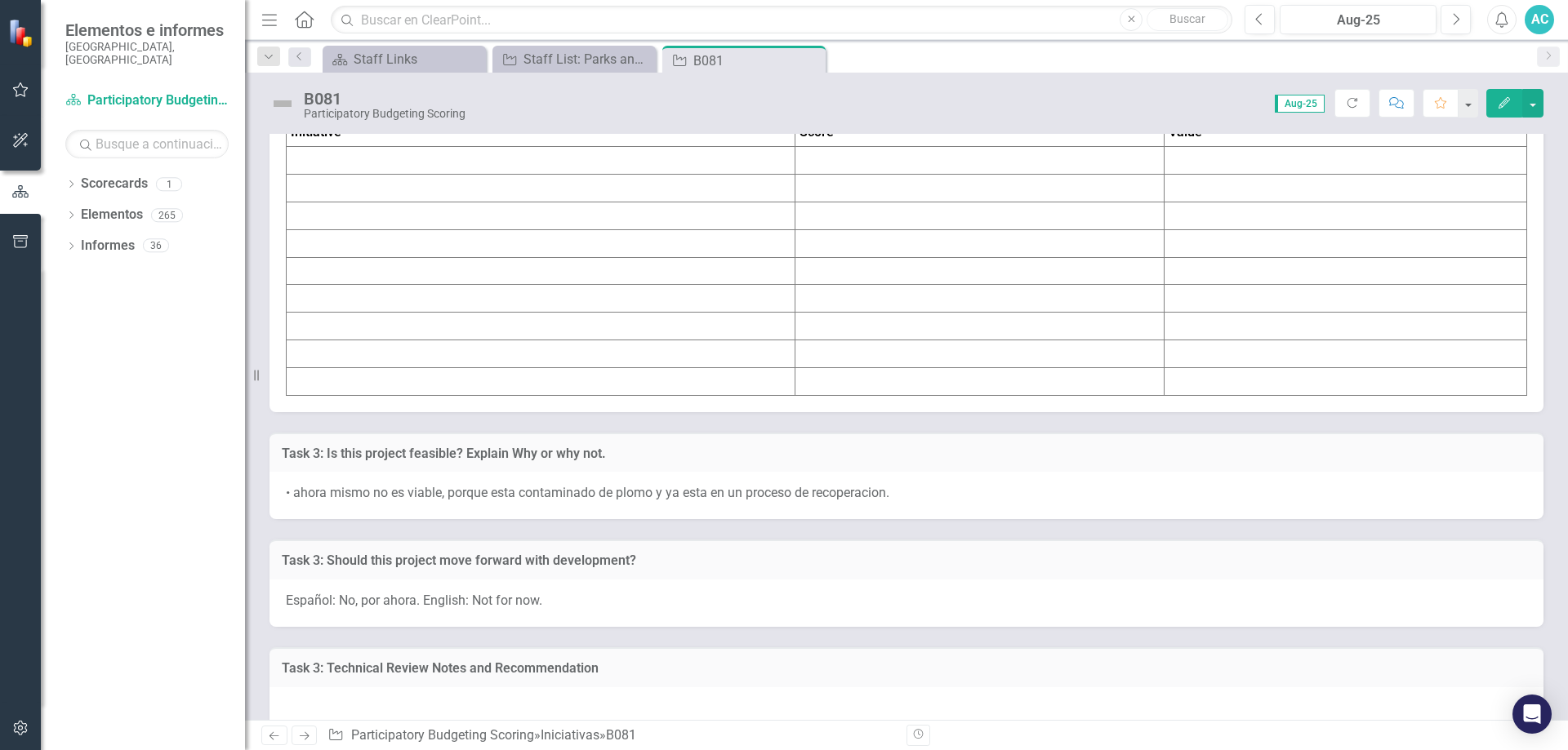
scroll to position [8871, 0]
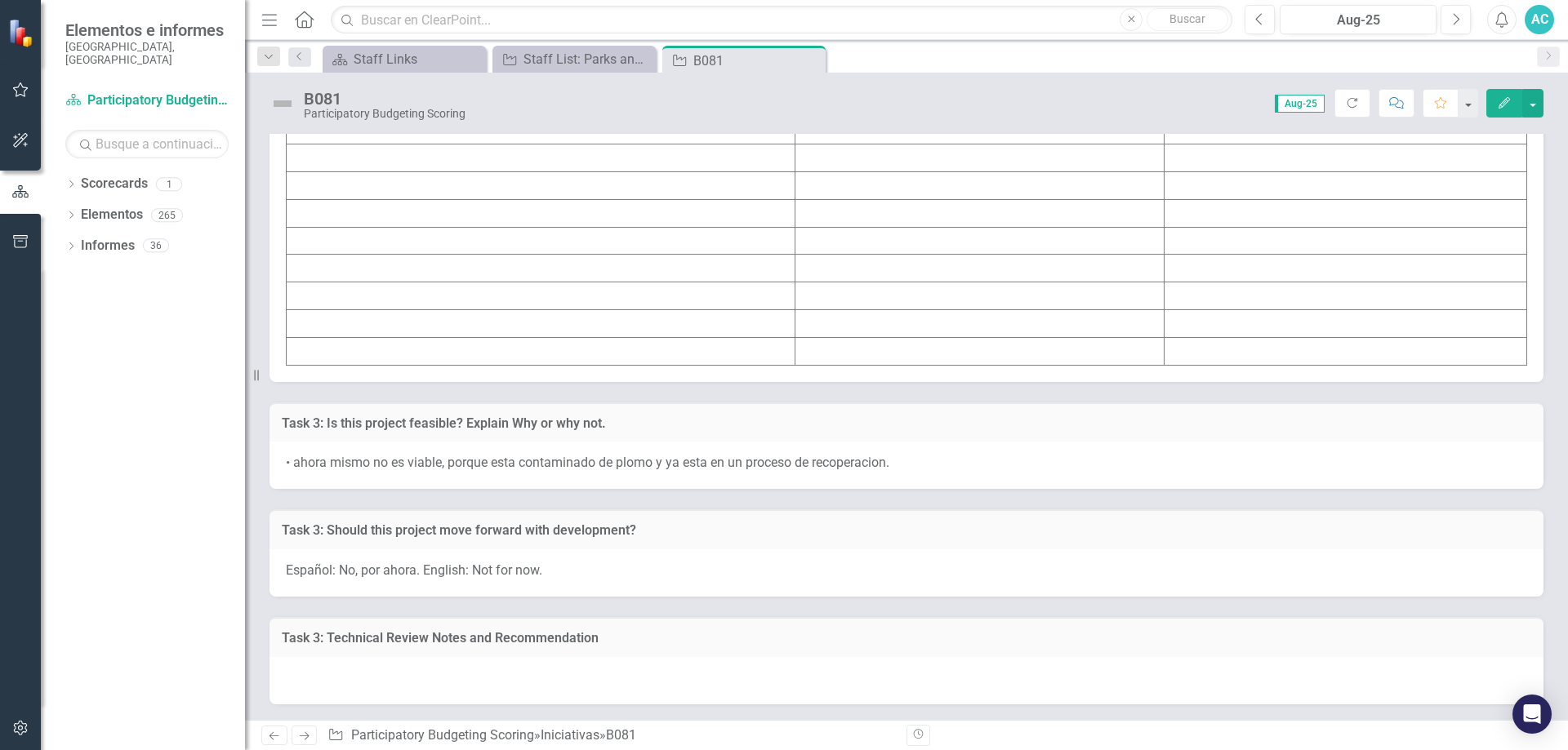
click at [853, 145] on td at bounding box center [979, 130] width 369 height 27
click at [820, 145] on td at bounding box center [979, 130] width 369 height 27
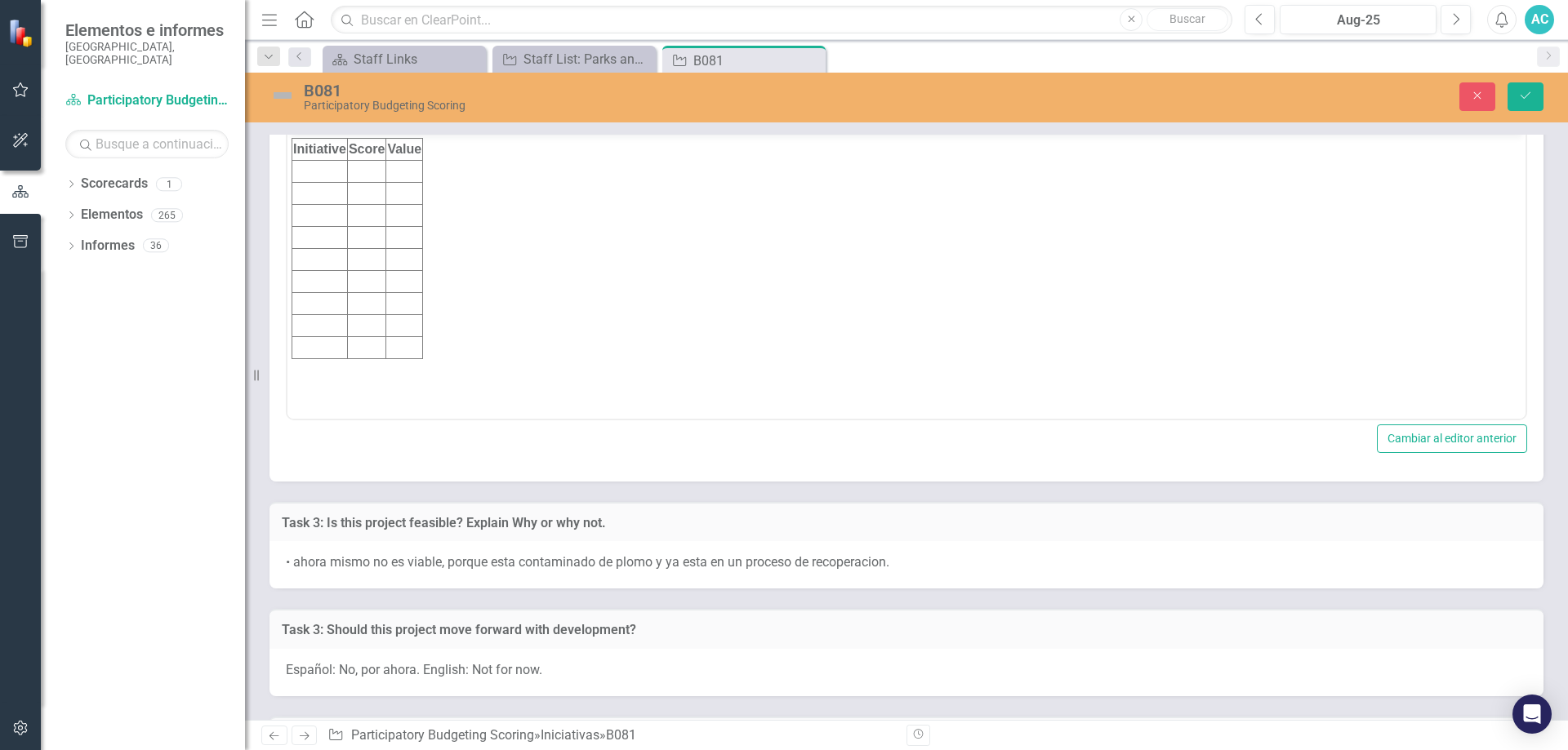
scroll to position [0, 0]
click at [317, 176] on td "Rich Text Area. Press ALT-0 for help." at bounding box center [320, 170] width 56 height 22
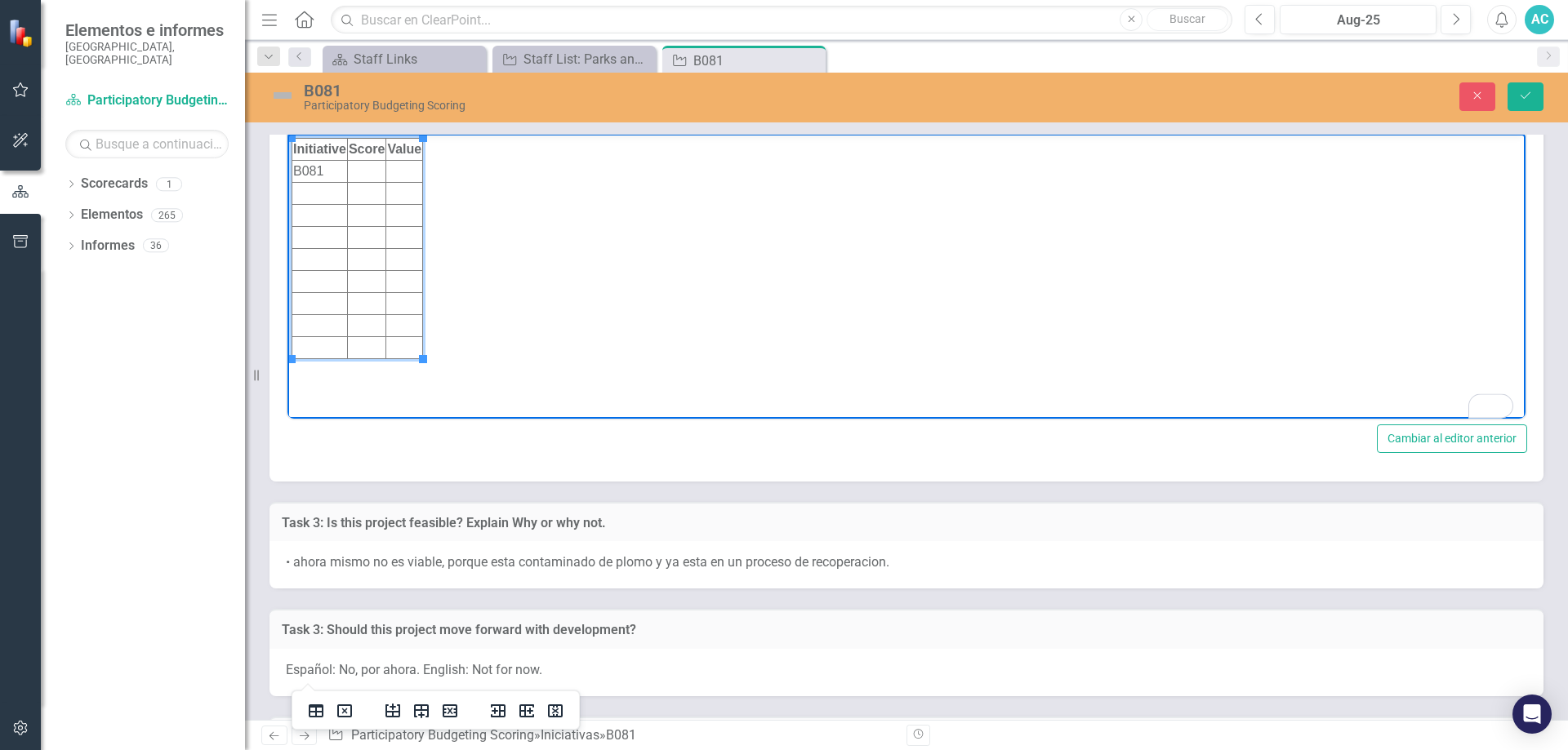
click at [364, 169] on td "To enrich screen reader interactions, please activate Accessibility in Grammarl…" at bounding box center [366, 170] width 38 height 22
click at [406, 174] on td "To enrich screen reader interactions, please activate Accessibility in Grammarl…" at bounding box center [404, 170] width 37 height 22
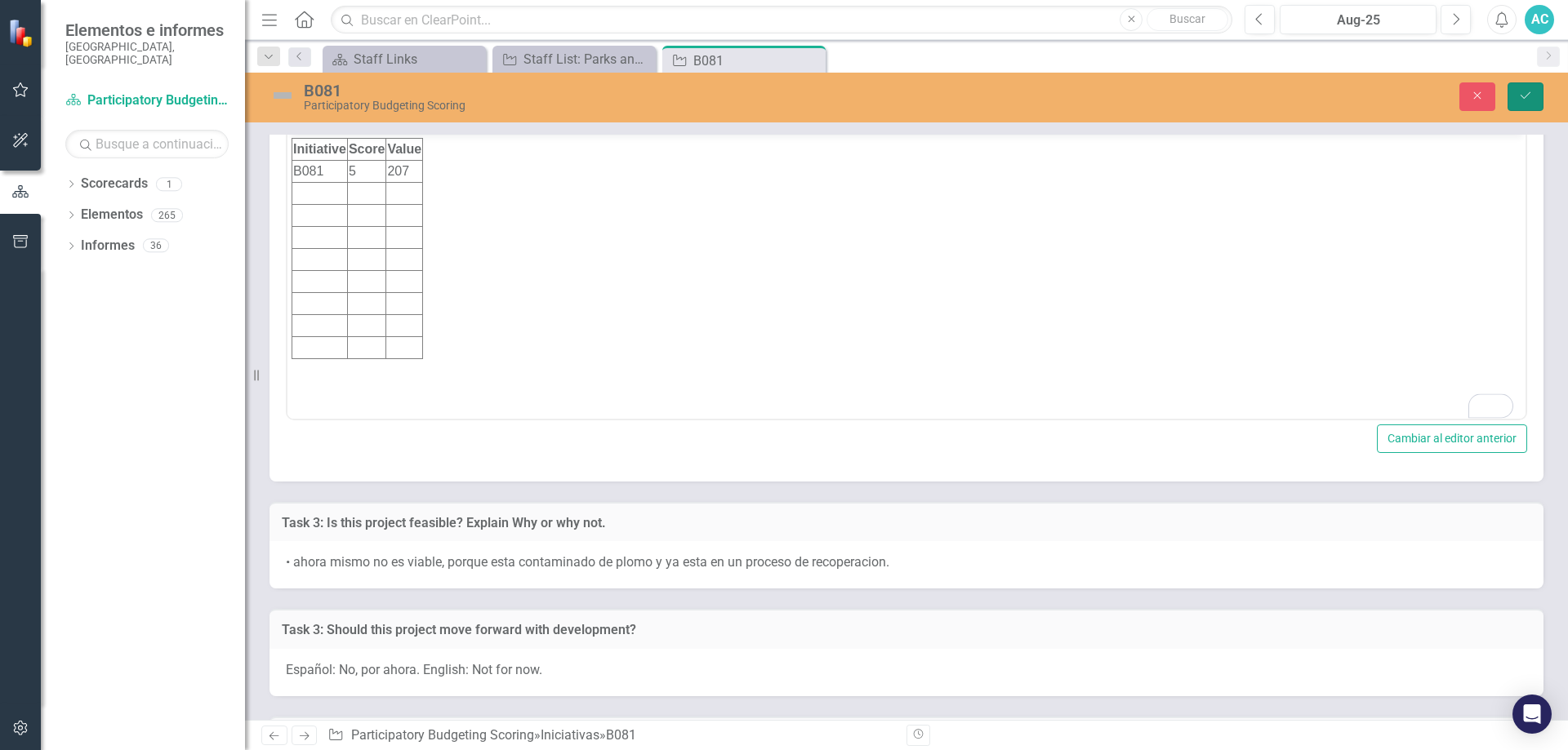
click at [1517, 94] on button "Guardar" at bounding box center [1525, 96] width 36 height 28
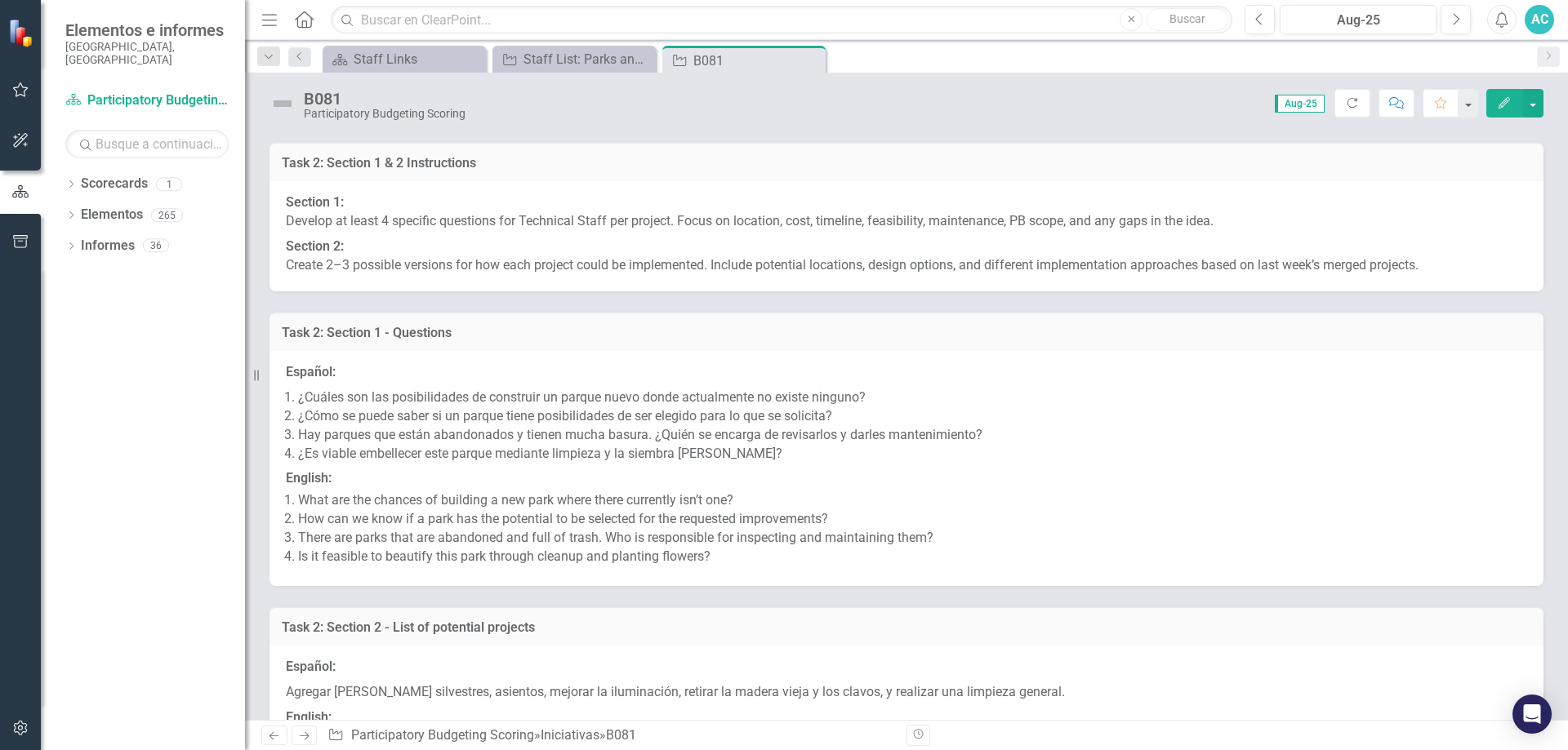
scroll to position [8964, 0]
